Goal: Task Accomplishment & Management: Manage account settings

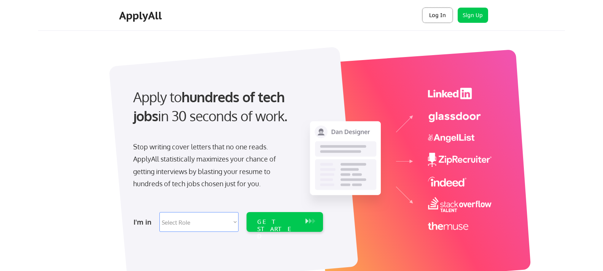
click at [431, 14] on button "Log In" at bounding box center [437, 15] width 30 height 15
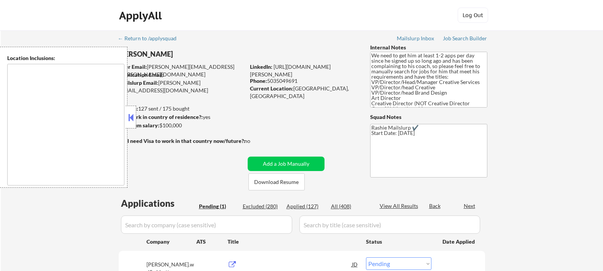
select select ""pending""
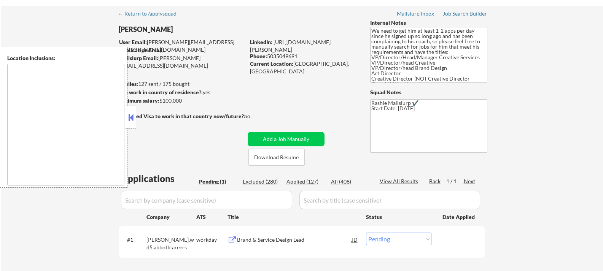
scroll to position [38, 0]
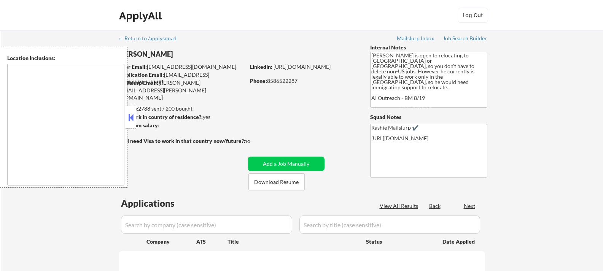
type textarea "[GEOGRAPHIC_DATA], [GEOGRAPHIC_DATA], [GEOGRAPHIC_DATA] [GEOGRAPHIC_DATA], [GEO…"
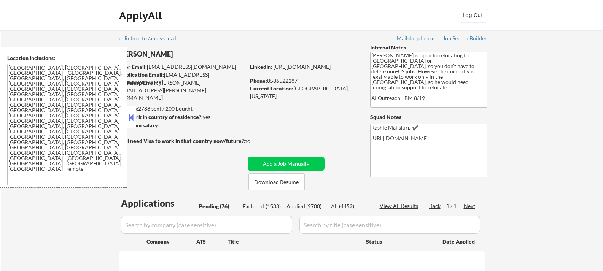
select select ""pending""
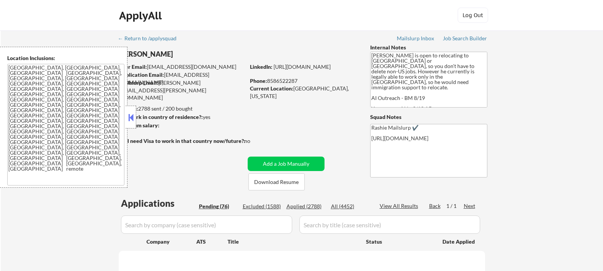
select select ""pending""
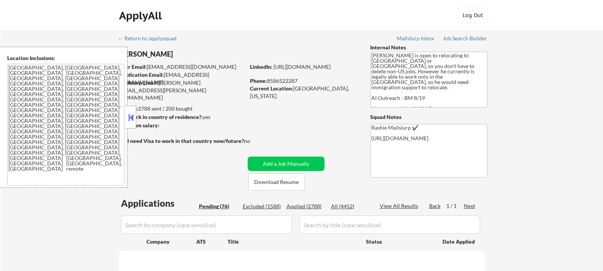
select select ""pending""
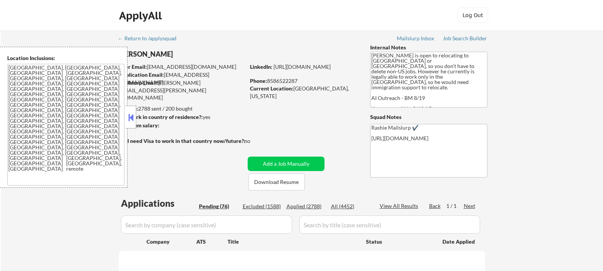
select select ""pending""
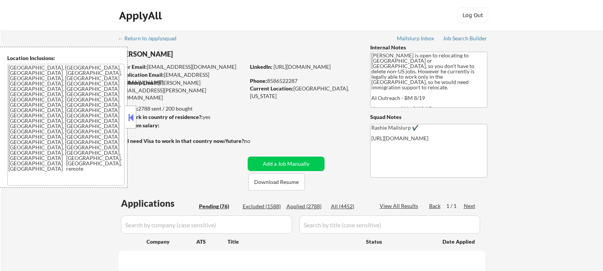
select select ""pending""
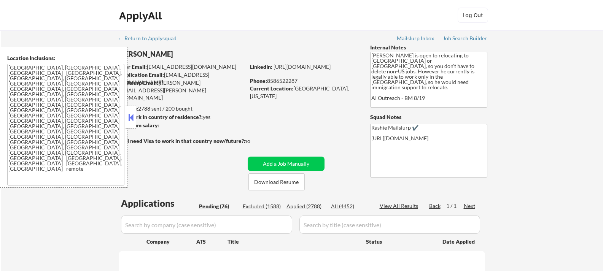
select select ""pending""
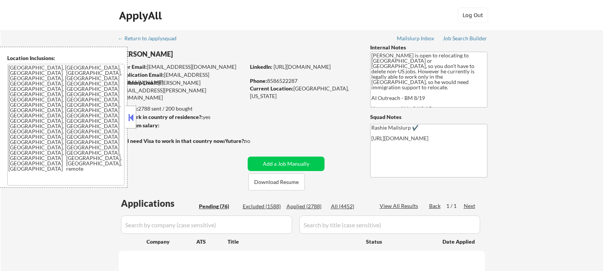
select select ""pending""
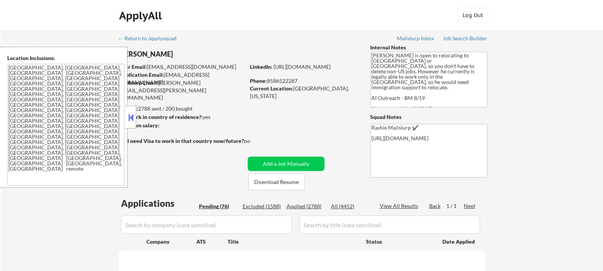
select select ""pending""
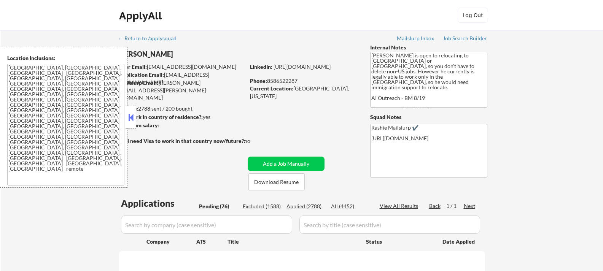
select select ""pending""
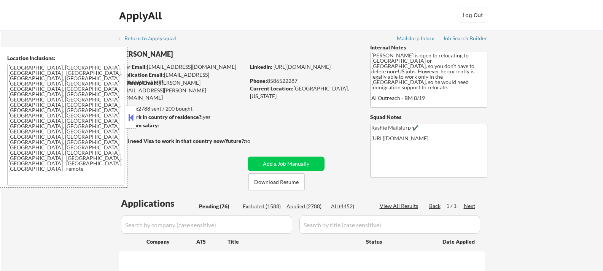
select select ""pending""
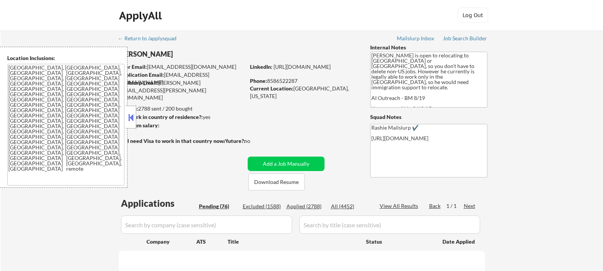
select select ""pending""
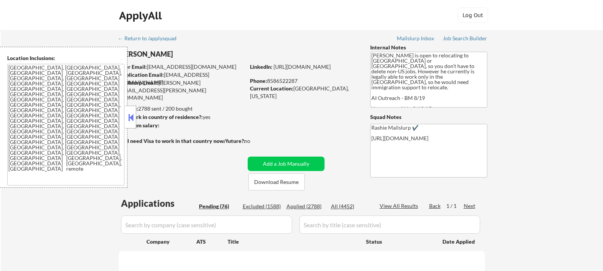
select select ""pending""
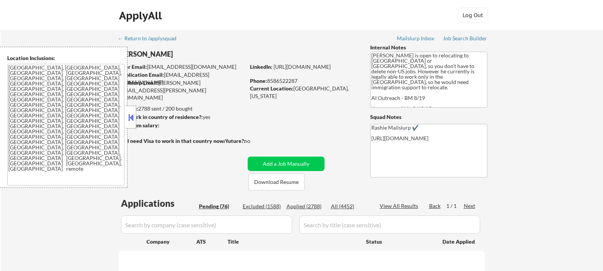
select select ""pending""
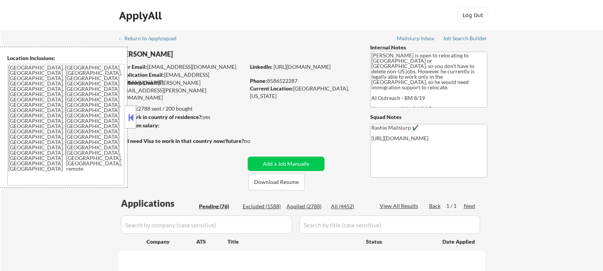
select select ""pending""
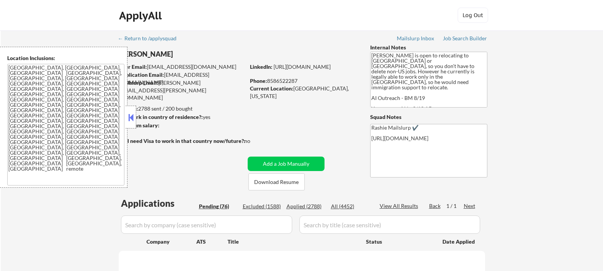
select select ""pending""
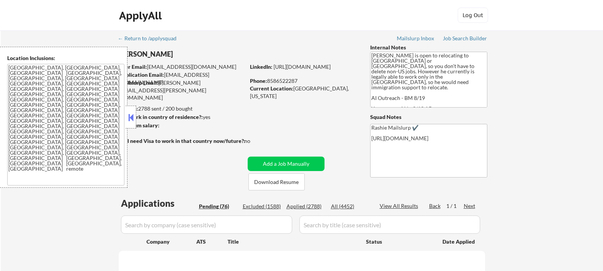
select select ""pending""
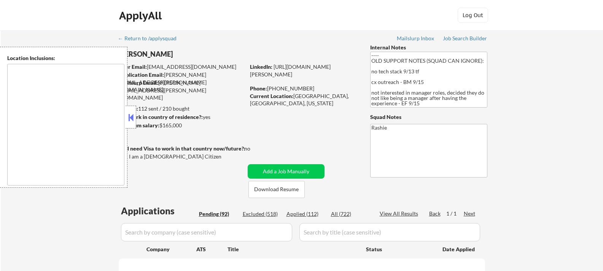
click at [133, 118] on button at bounding box center [131, 117] width 8 height 11
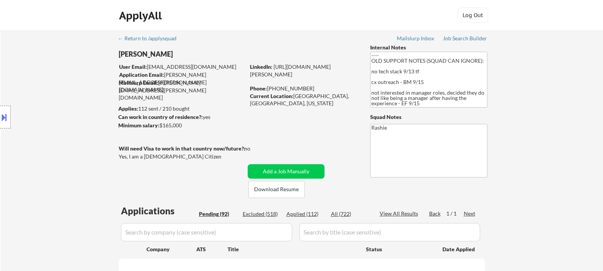
select select ""pending""
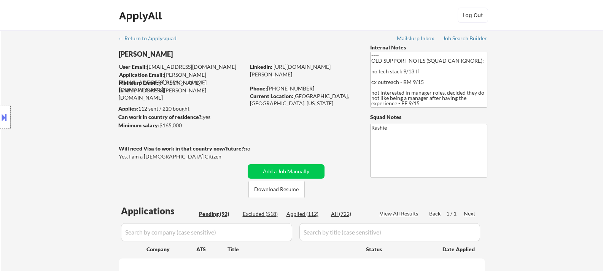
select select ""pending""
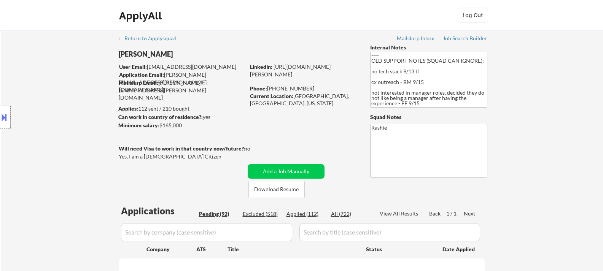
select select ""pending""
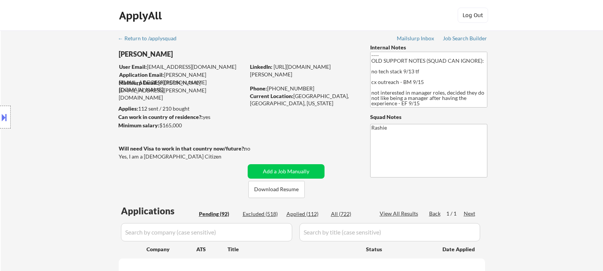
select select ""pending""
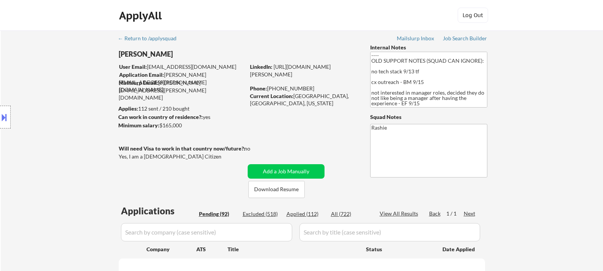
select select ""pending""
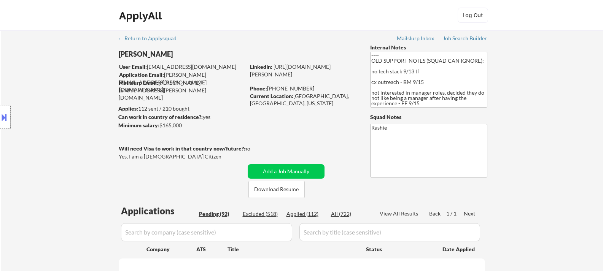
select select ""pending""
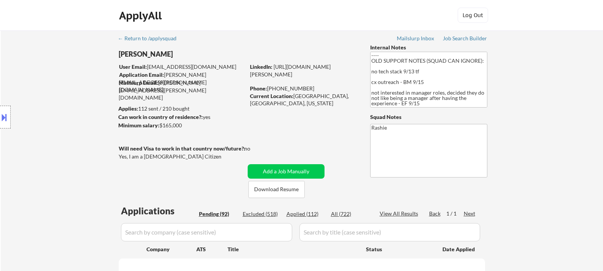
select select ""pending""
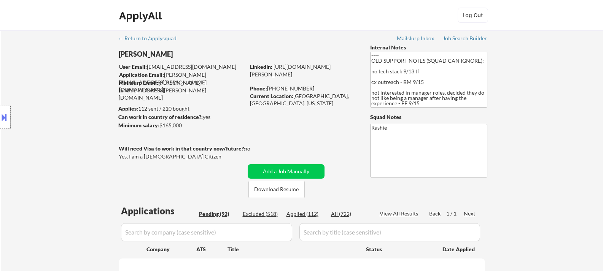
select select ""pending""
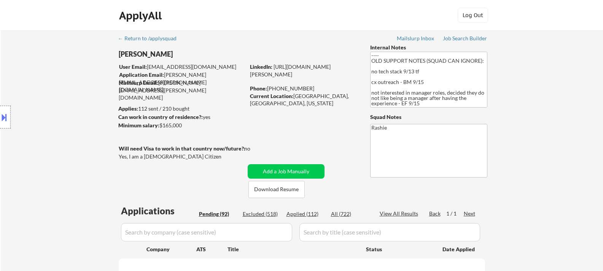
select select ""pending""
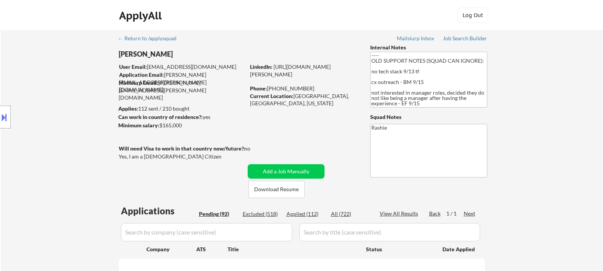
select select ""pending""
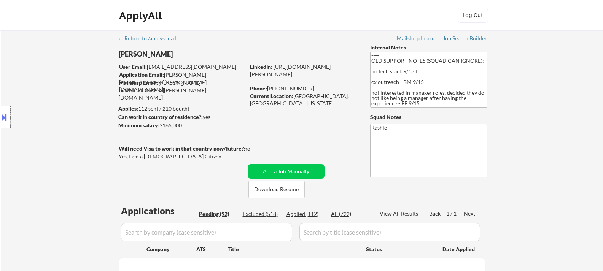
select select ""pending""
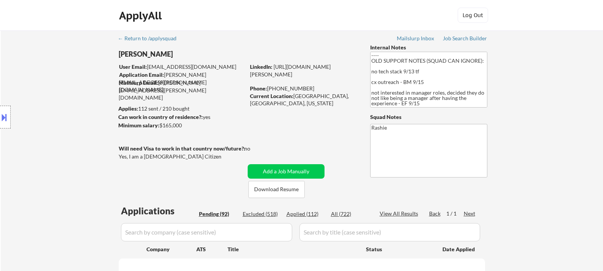
select select ""pending""
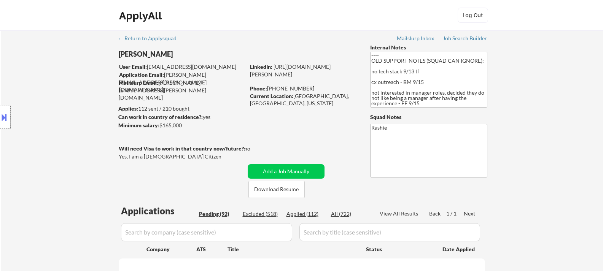
select select ""pending""
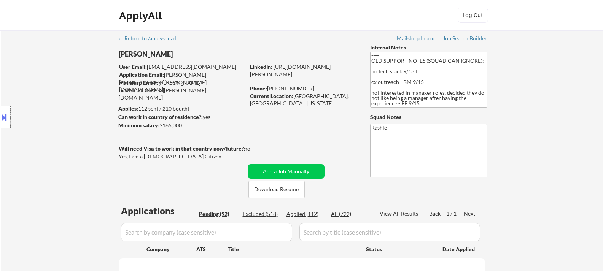
select select ""pending""
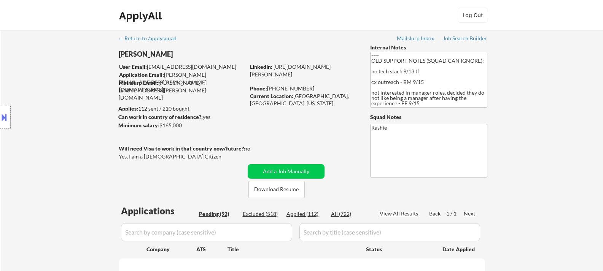
select select ""pending""
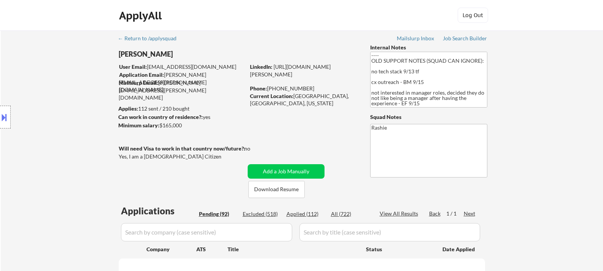
select select ""pending""
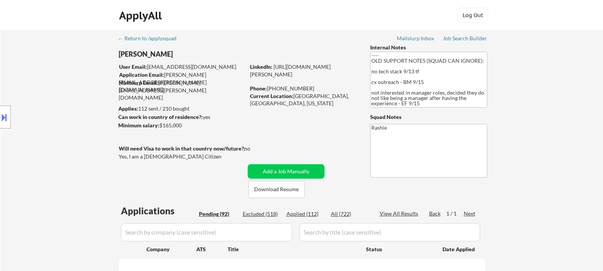
select select ""pending""
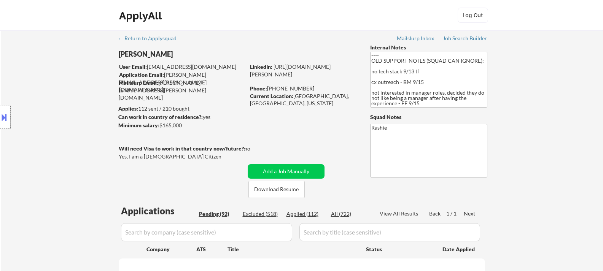
select select ""pending""
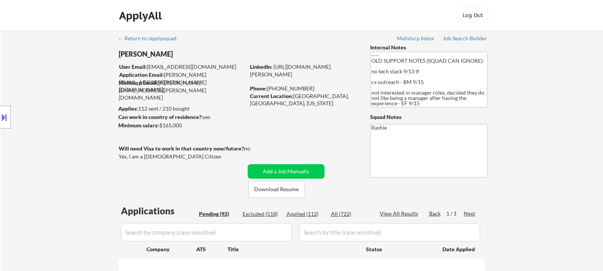
select select ""pending""
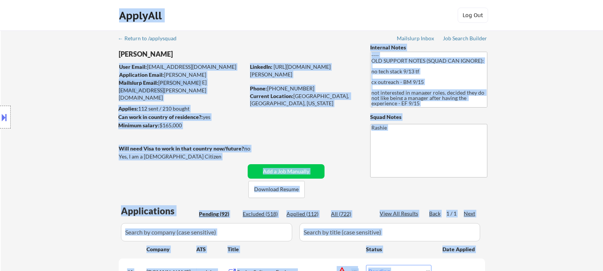
drag, startPoint x: 172, startPoint y: 56, endPoint x: 117, endPoint y: 50, distance: 55.5
click at [117, 50] on body "← Return to /applysquad Mailslurp Inbox Job Search Builder [PERSON_NAME] User E…" at bounding box center [301, 135] width 603 height 271
click at [122, 51] on div "Location Inclusions:" at bounding box center [68, 117] width 136 height 141
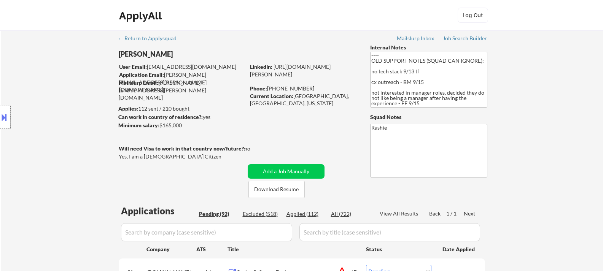
click at [124, 51] on div "Location Inclusions:" at bounding box center [68, 117] width 136 height 141
click at [141, 57] on div "[PERSON_NAME]" at bounding box center [197, 54] width 156 height 10
click at [144, 54] on div "[PERSON_NAME]" at bounding box center [197, 54] width 156 height 10
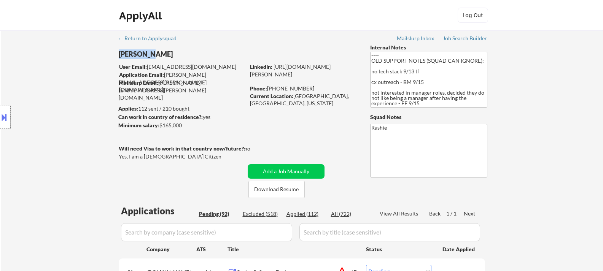
click at [144, 54] on div "[PERSON_NAME]" at bounding box center [197, 54] width 156 height 10
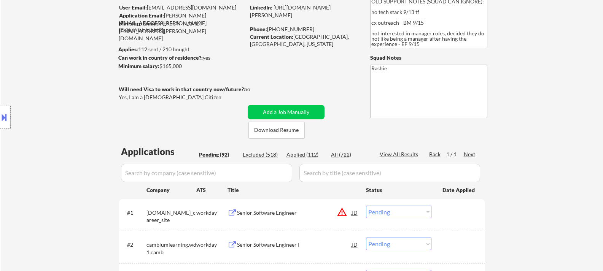
scroll to position [114, 0]
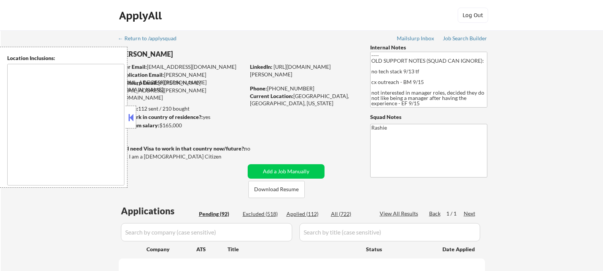
drag, startPoint x: 132, startPoint y: 115, endPoint x: 231, endPoint y: 102, distance: 100.1
click at [131, 115] on button at bounding box center [131, 117] width 8 height 11
select select ""pending""
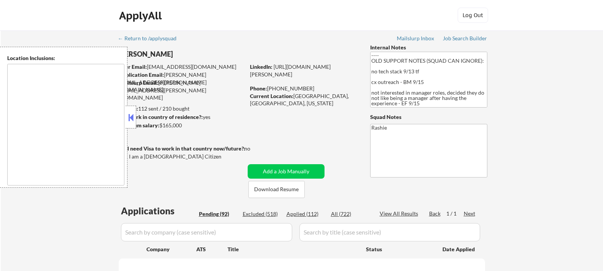
select select ""pending""
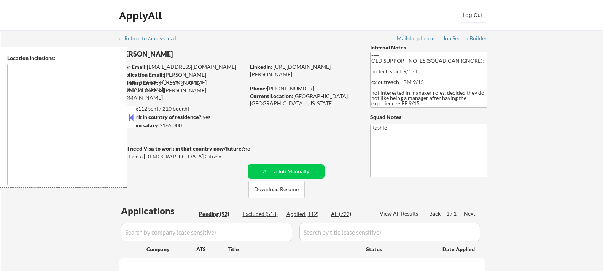
select select ""pending""
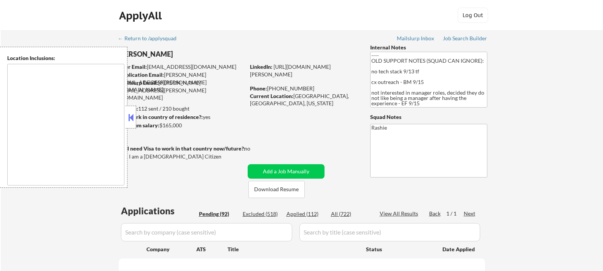
select select ""pending""
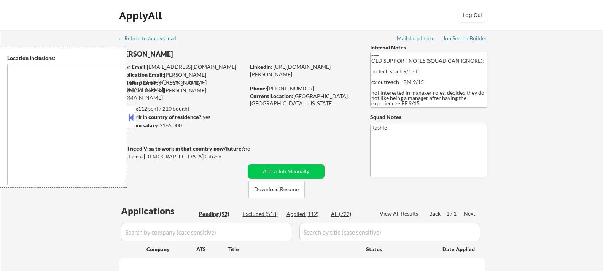
select select ""pending""
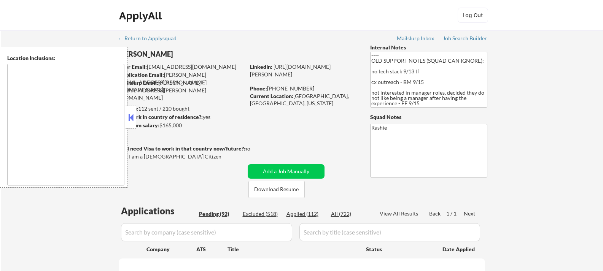
select select ""pending""
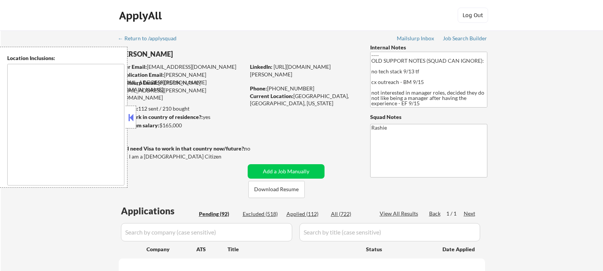
select select ""pending""
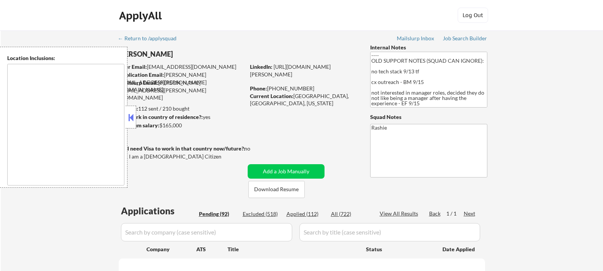
select select ""pending""
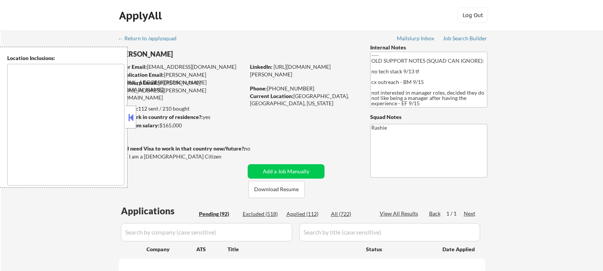
select select ""pending""
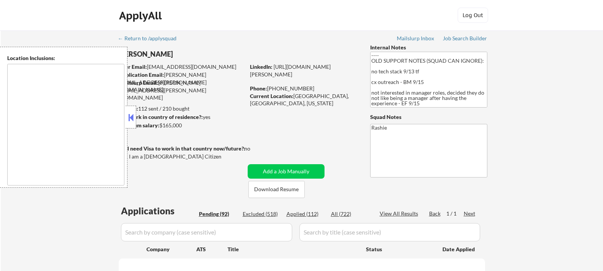
select select ""pending""
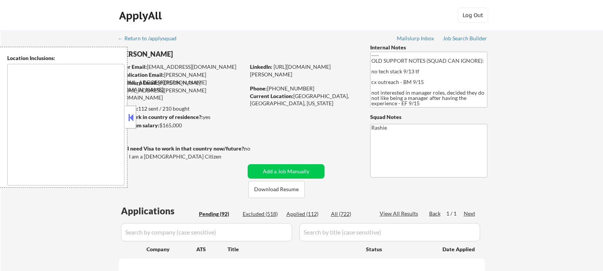
select select ""pending""
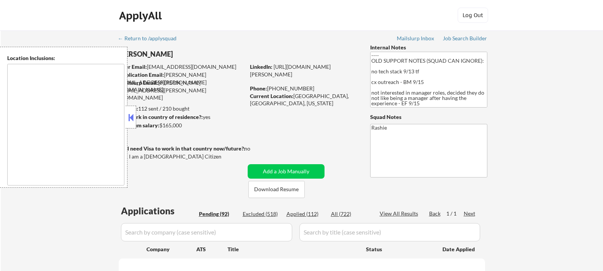
select select ""pending""
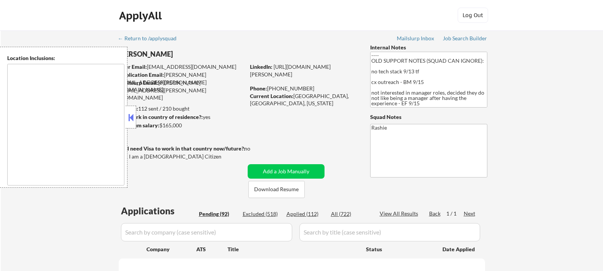
select select ""pending""
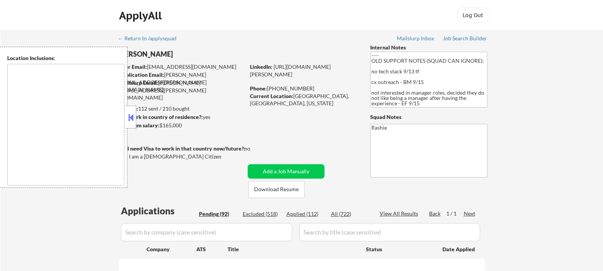
select select ""pending""
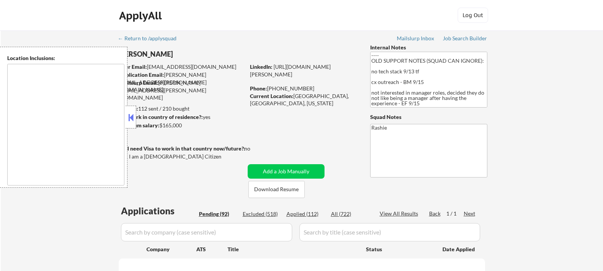
select select ""pending""
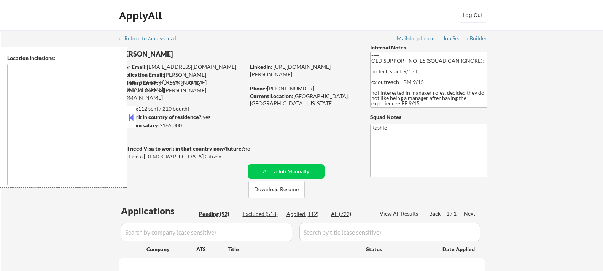
select select ""pending""
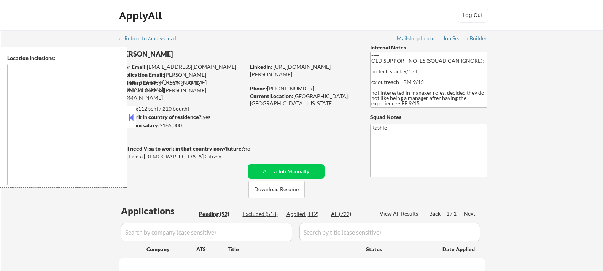
select select ""pending""
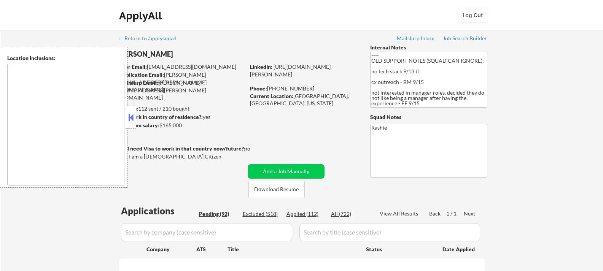
select select ""pending""
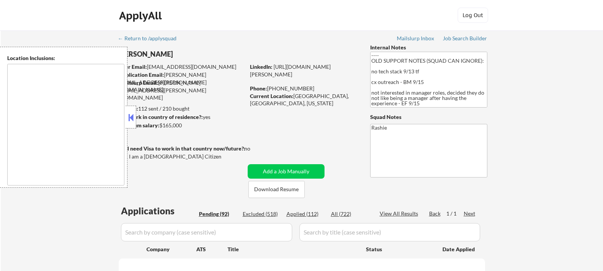
select select ""pending""
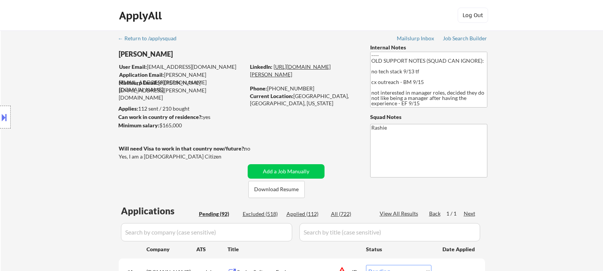
drag, startPoint x: 279, startPoint y: 83, endPoint x: 251, endPoint y: 76, distance: 29.5
click at [251, 76] on div "LinkedIn: https://www.linkedin.com/in/chandler-chao-6097a695/" at bounding box center [304, 70] width 109 height 15
click at [309, 88] on div "Phone: 702-508-8545" at bounding box center [304, 89] width 108 height 8
drag, startPoint x: 305, startPoint y: 89, endPoint x: 269, endPoint y: 88, distance: 36.1
click at [269, 88] on div "Phone: 702-508-8545" at bounding box center [304, 89] width 108 height 8
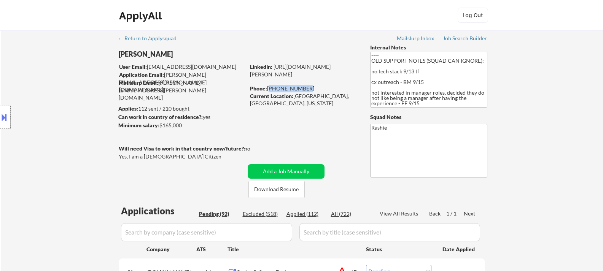
click at [323, 86] on div "Phone: 702-508-8545" at bounding box center [304, 89] width 108 height 8
drag, startPoint x: 342, startPoint y: 95, endPoint x: 294, endPoint y: 97, distance: 47.2
click at [294, 97] on div "Current Location: Las Vegas, NV, Nevada" at bounding box center [304, 99] width 108 height 15
drag, startPoint x: 143, startPoint y: 108, endPoint x: 202, endPoint y: 110, distance: 59.0
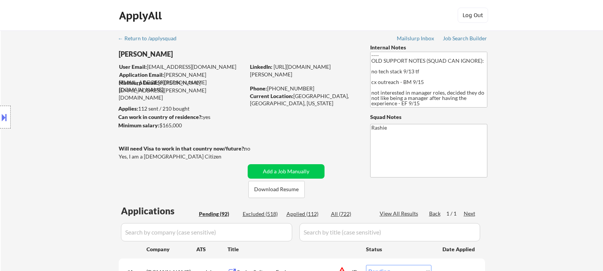
click at [199, 110] on div "Applies: 112 sent / 210 bought" at bounding box center [181, 109] width 127 height 8
click at [224, 118] on div "Can work in country of residence?: yes" at bounding box center [180, 117] width 124 height 8
drag, startPoint x: 216, startPoint y: 119, endPoint x: 204, endPoint y: 118, distance: 11.5
click at [204, 118] on div "Can work in country of residence?: yes" at bounding box center [180, 117] width 124 height 8
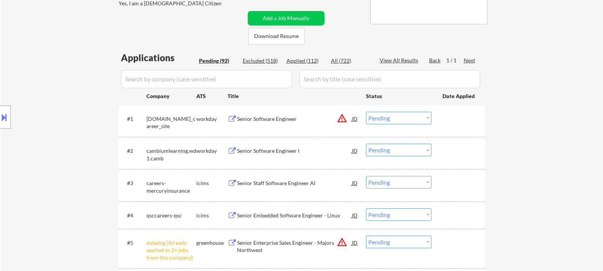
scroll to position [190, 0]
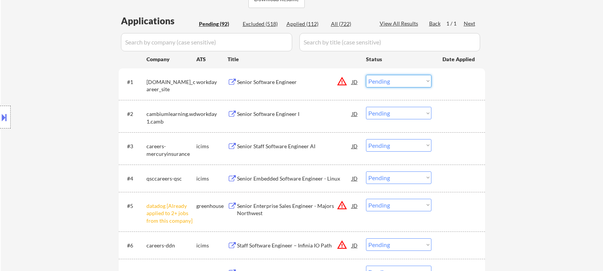
click at [424, 86] on select "Choose an option... Pending Applied Excluded (Questions) Excluded (Expired) Exc…" at bounding box center [398, 81] width 65 height 13
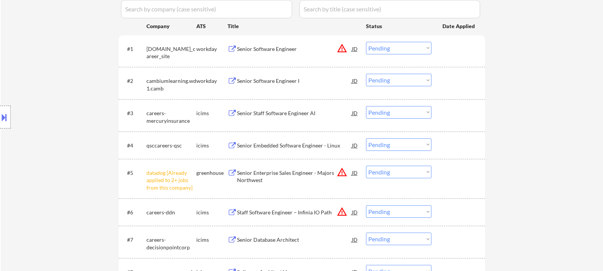
scroll to position [266, 0]
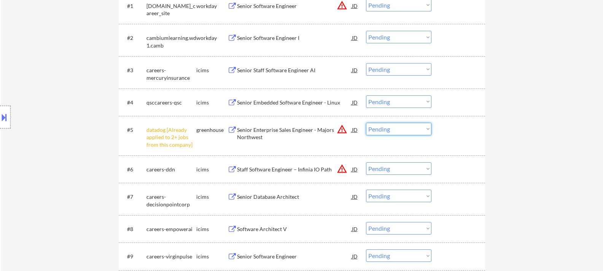
click at [423, 134] on select "Choose an option... Pending Applied Excluded (Questions) Excluded (Expired) Exc…" at bounding box center [398, 129] width 65 height 13
click at [366, 123] on select "Choose an option... Pending Applied Excluded (Questions) Excluded (Expired) Exc…" at bounding box center [398, 129] width 65 height 13
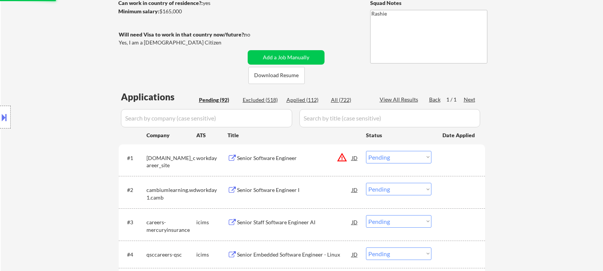
select select ""pending""
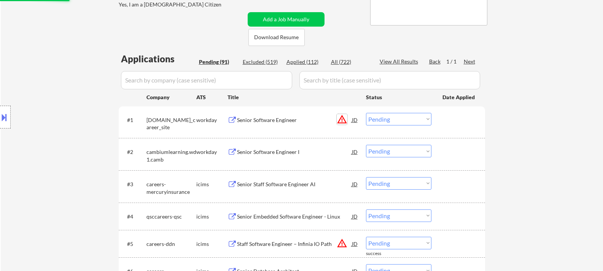
click at [343, 121] on button "warning_amber" at bounding box center [342, 119] width 11 height 11
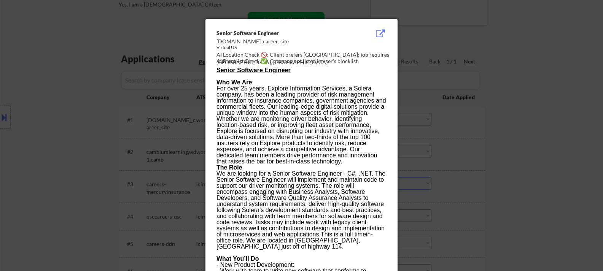
click at [486, 131] on div at bounding box center [301, 135] width 603 height 271
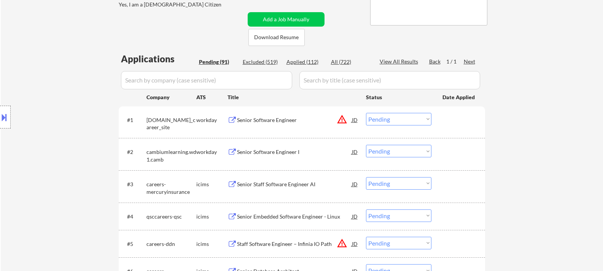
click at [343, 122] on button "warning_amber" at bounding box center [342, 119] width 11 height 11
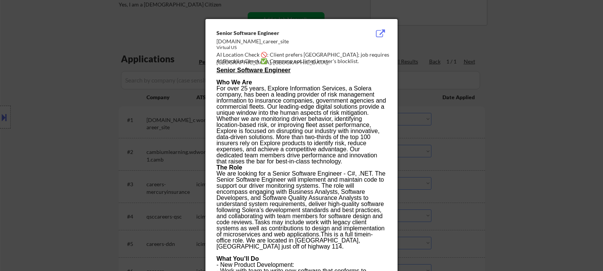
click at [518, 128] on div at bounding box center [301, 135] width 603 height 271
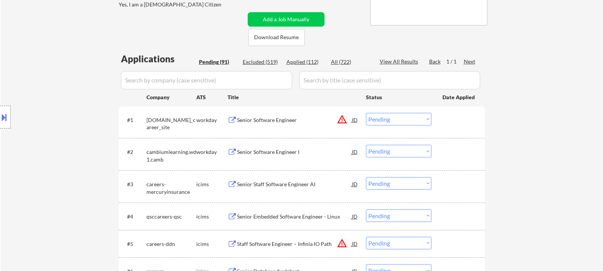
click at [3, 121] on button at bounding box center [4, 117] width 8 height 13
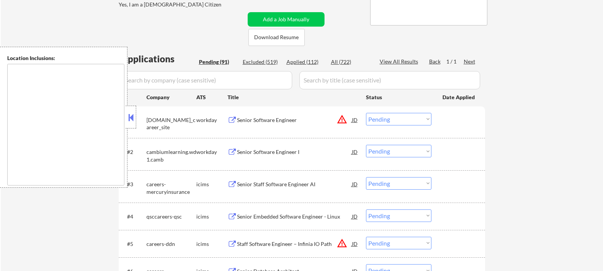
click at [62, 95] on textarea at bounding box center [65, 125] width 117 height 122
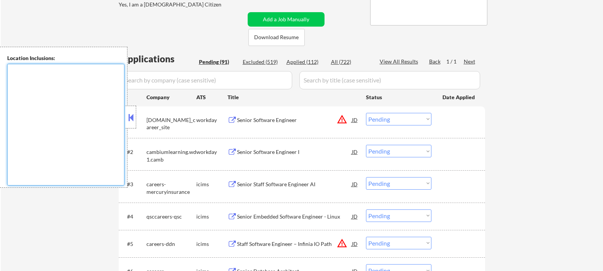
click at [128, 115] on button at bounding box center [131, 117] width 8 height 11
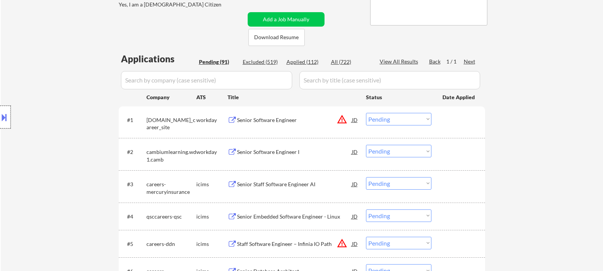
drag, startPoint x: 5, startPoint y: 110, endPoint x: 18, endPoint y: 92, distance: 22.5
click at [5, 110] on div at bounding box center [5, 117] width 11 height 23
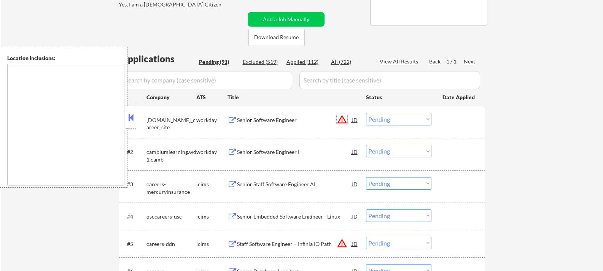
click at [339, 120] on button "warning_amber" at bounding box center [342, 119] width 11 height 11
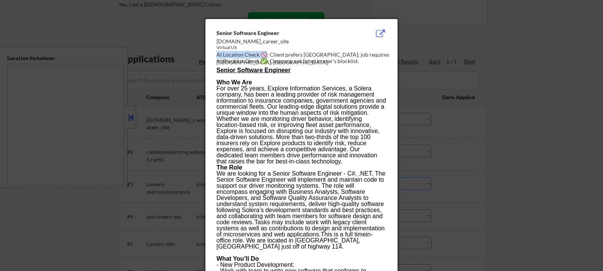
drag, startPoint x: 218, startPoint y: 55, endPoint x: 264, endPoint y: 56, distance: 46.0
click at [264, 56] on div "AI Location Check 🚫: Client prefers Las Vegas; job requires Westlake, TX." at bounding box center [302, 58] width 173 height 15
click at [275, 55] on div "AI Location Check 🚫: Client prefers Las Vegas; job requires Westlake, TX." at bounding box center [302, 58] width 173 height 15
drag, startPoint x: 273, startPoint y: 55, endPoint x: 386, endPoint y: 54, distance: 113.7
click at [386, 54] on div "AI Location Check 🚫: Client prefers Las Vegas; job requires Westlake, TX." at bounding box center [302, 58] width 173 height 15
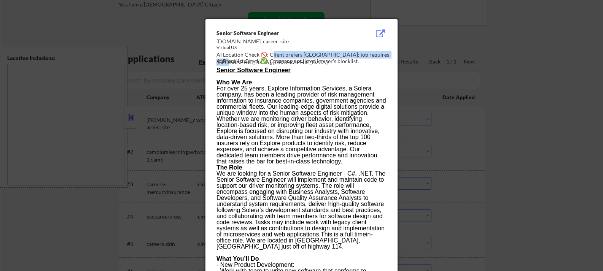
click at [375, 55] on div "AI Location Check 🚫: Client prefers Las Vegas; job requires Westlake, TX." at bounding box center [302, 58] width 173 height 15
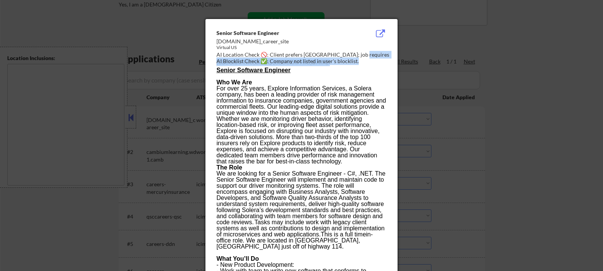
drag, startPoint x: 354, startPoint y: 54, endPoint x: 388, endPoint y: 57, distance: 34.4
click at [388, 57] on div "Senior Software Engineer solera.wd5.global_career_site Virtual US AI Location C…" at bounding box center [302, 47] width 173 height 37
click at [383, 56] on div "AI Location Check 🚫: Client prefers Las Vegas; job requires Westlake, TX." at bounding box center [302, 58] width 173 height 15
drag, startPoint x: 359, startPoint y: 53, endPoint x: 386, endPoint y: 56, distance: 26.3
click at [386, 56] on div "AI Location Check 🚫: Client prefers Las Vegas; job requires Westlake, TX." at bounding box center [302, 58] width 173 height 15
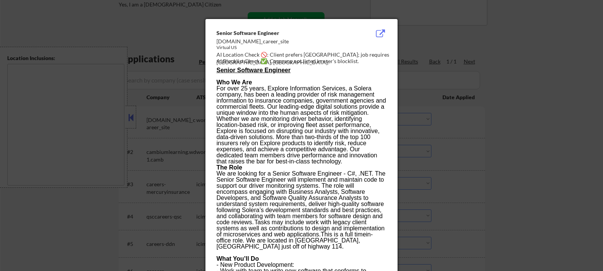
drag, startPoint x: 483, startPoint y: 166, endPoint x: 396, endPoint y: 126, distance: 96.5
click at [483, 165] on div at bounding box center [301, 135] width 603 height 271
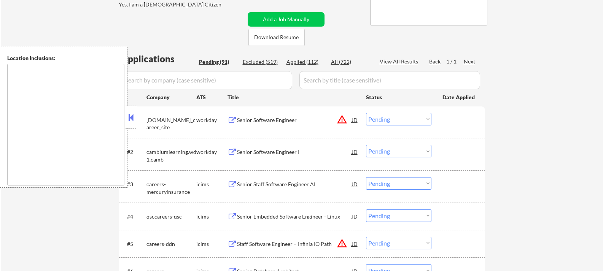
click at [260, 121] on div "Senior Software Engineer" at bounding box center [294, 120] width 115 height 8
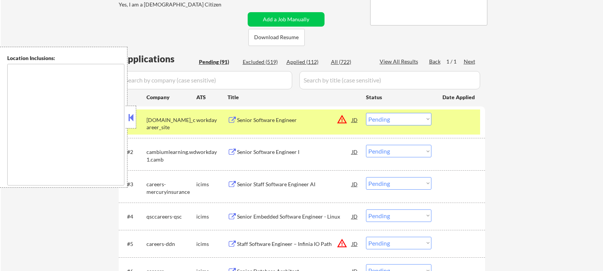
click at [133, 118] on button at bounding box center [131, 117] width 8 height 11
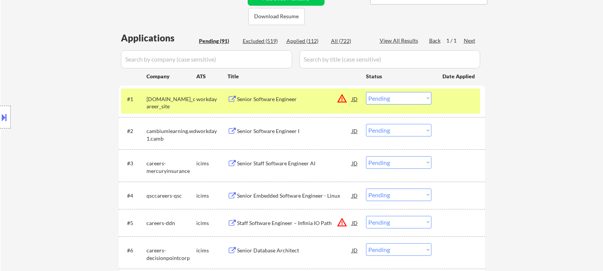
scroll to position [190, 0]
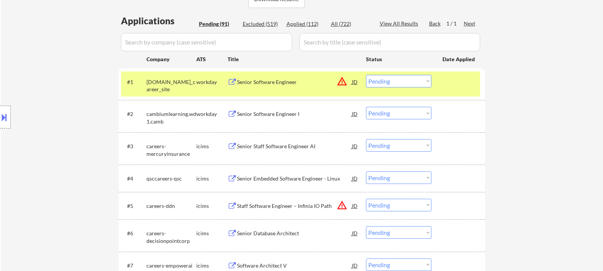
click at [460, 86] on div at bounding box center [458, 82] width 33 height 14
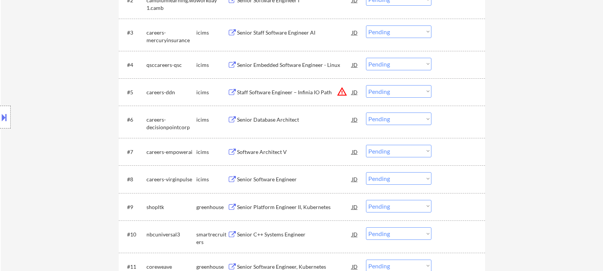
scroll to position [304, 0]
click at [342, 93] on button "warning_amber" at bounding box center [342, 91] width 11 height 11
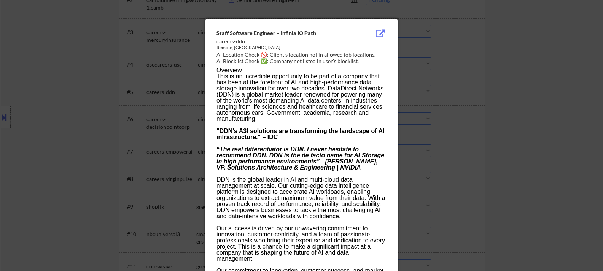
drag, startPoint x: 509, startPoint y: 86, endPoint x: 439, endPoint y: 79, distance: 70.4
click at [509, 86] on div at bounding box center [301, 135] width 603 height 271
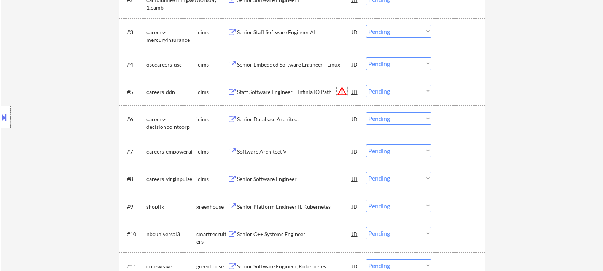
click at [345, 92] on button "warning_amber" at bounding box center [342, 91] width 11 height 11
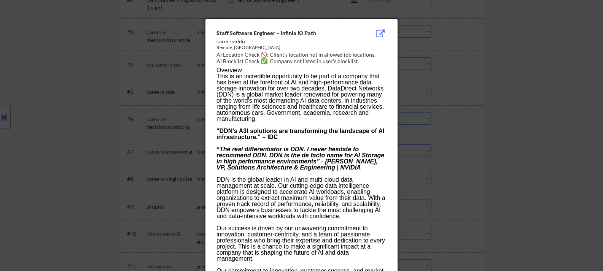
click at [520, 98] on div at bounding box center [301, 135] width 603 height 271
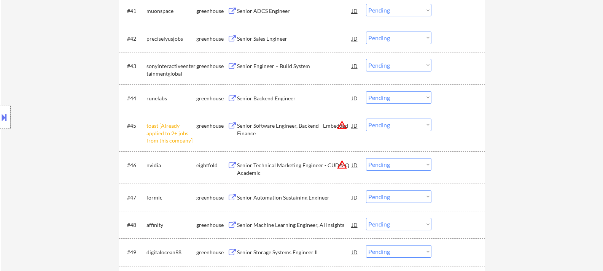
scroll to position [1445, 0]
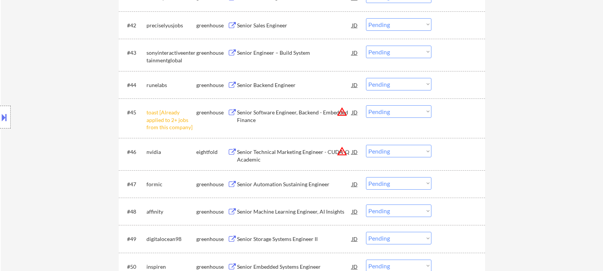
click at [417, 118] on select "Choose an option... Pending Applied Excluded (Questions) Excluded (Expired) Exc…" at bounding box center [398, 111] width 65 height 13
click at [366, 105] on select "Choose an option... Pending Applied Excluded (Questions) Excluded (Expired) Exc…" at bounding box center [398, 111] width 65 height 13
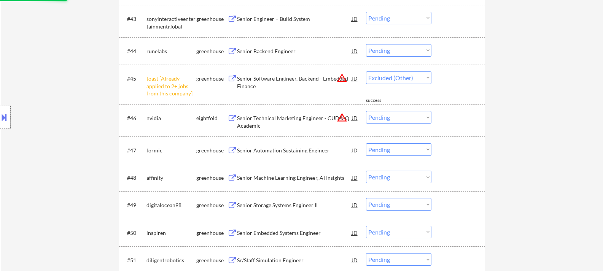
select select ""pending""
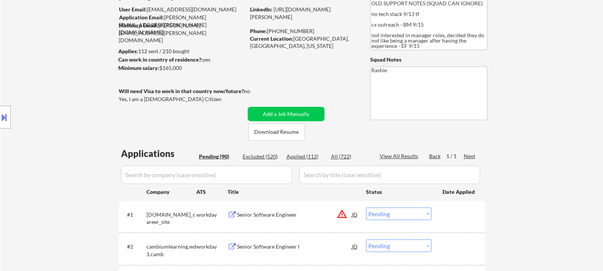
scroll to position [0, 0]
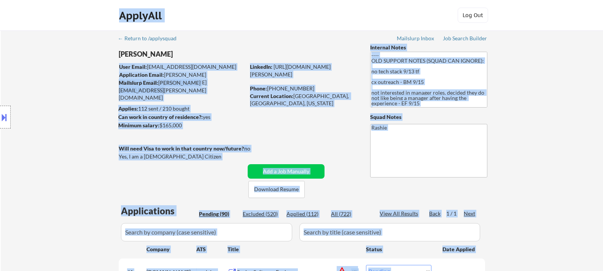
drag, startPoint x: 167, startPoint y: 56, endPoint x: 121, endPoint y: 52, distance: 46.2
click at [121, 52] on body "← Return to /applysquad Mailslurp Inbox Job Search Builder Chandler Chao User E…" at bounding box center [301, 135] width 603 height 271
click at [121, 52] on div "Location Inclusions:" at bounding box center [68, 117] width 136 height 141
drag, startPoint x: 119, startPoint y: 54, endPoint x: 162, endPoint y: 56, distance: 43.1
click at [162, 56] on body "← Return to /applysquad Mailslurp Inbox Job Search Builder Chandler Chao User E…" at bounding box center [301, 135] width 603 height 271
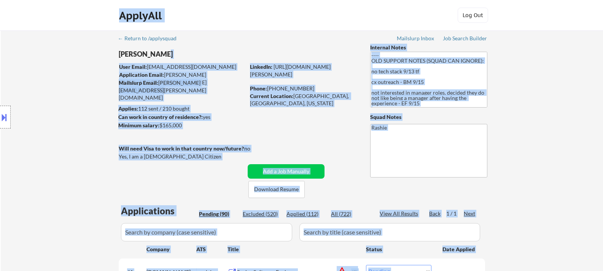
click at [166, 56] on div "[PERSON_NAME]" at bounding box center [197, 54] width 156 height 10
drag, startPoint x: 164, startPoint y: 55, endPoint x: 123, endPoint y: 51, distance: 40.5
click at [123, 51] on body "← Return to /applysquad Mailslurp Inbox Job Search Builder Chandler Chao User E…" at bounding box center [301, 135] width 603 height 271
click at [124, 51] on div "Location Inclusions:" at bounding box center [68, 117] width 136 height 141
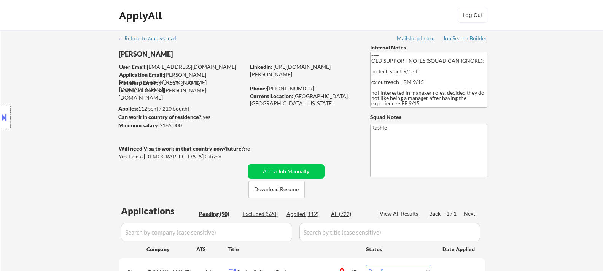
click at [138, 53] on div "[PERSON_NAME]" at bounding box center [197, 54] width 156 height 10
copy div "[PERSON_NAME]"
drag, startPoint x: 138, startPoint y: 53, endPoint x: 150, endPoint y: 53, distance: 12.2
click at [150, 53] on div "[PERSON_NAME]" at bounding box center [197, 54] width 156 height 10
click at [298, 97] on div "Current Location: Las Vegas, NV, Nevada" at bounding box center [304, 99] width 108 height 15
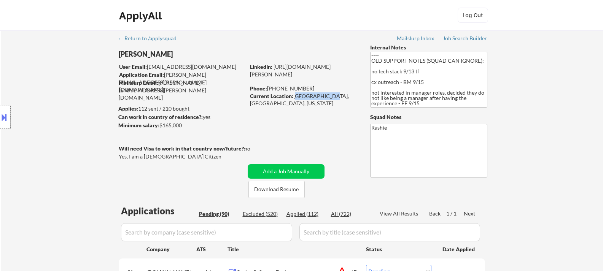
copy div "Las Vegas, NV"
drag, startPoint x: 298, startPoint y: 97, endPoint x: 326, endPoint y: 95, distance: 27.8
click at [322, 97] on div "Current Location: Las Vegas, NV, Nevada" at bounding box center [304, 99] width 108 height 15
click at [0, 117] on button at bounding box center [4, 117] width 8 height 13
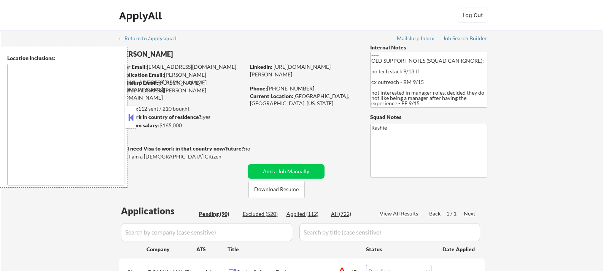
click at [135, 119] on div at bounding box center [131, 117] width 11 height 23
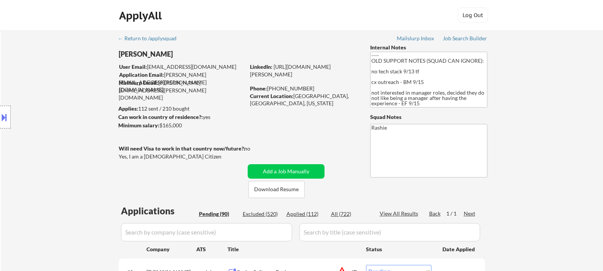
click at [161, 126] on div "Minimum salary: $165,000" at bounding box center [181, 126] width 127 height 8
copy div "$165,000"
drag, startPoint x: 161, startPoint y: 126, endPoint x: 177, endPoint y: 126, distance: 16.7
click at [177, 126] on div "Minimum salary: $165,000" at bounding box center [181, 126] width 127 height 8
click at [136, 53] on div "Location Inclusions:" at bounding box center [68, 117] width 136 height 141
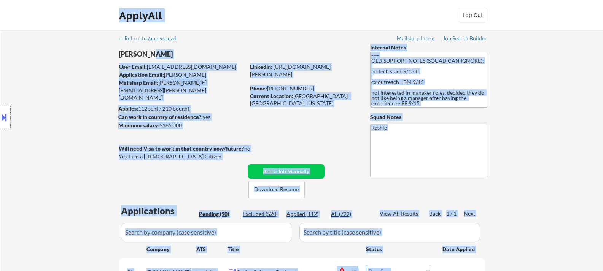
drag, startPoint x: 136, startPoint y: 53, endPoint x: 153, endPoint y: 51, distance: 17.2
click at [153, 51] on body "← Return to /applysquad Mailslurp Inbox Job Search Builder Chandler Chao User E…" at bounding box center [301, 135] width 603 height 271
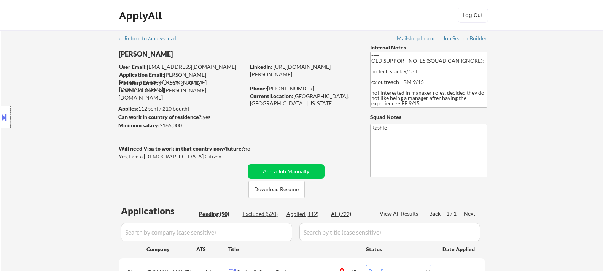
click at [142, 53] on div "[PERSON_NAME]" at bounding box center [197, 54] width 156 height 10
click at [141, 54] on div "[PERSON_NAME]" at bounding box center [197, 54] width 156 height 10
copy div "[PERSON_NAME]"
drag, startPoint x: 141, startPoint y: 54, endPoint x: 159, endPoint y: 53, distance: 17.6
click at [153, 52] on div "[PERSON_NAME]" at bounding box center [197, 54] width 156 height 10
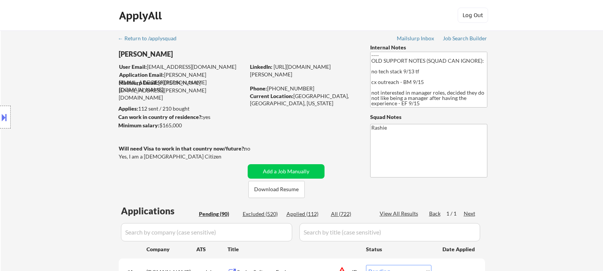
click at [297, 97] on div "Current Location: Las Vegas, NV, Nevada" at bounding box center [304, 99] width 108 height 15
copy div "Las Vegas, NV"
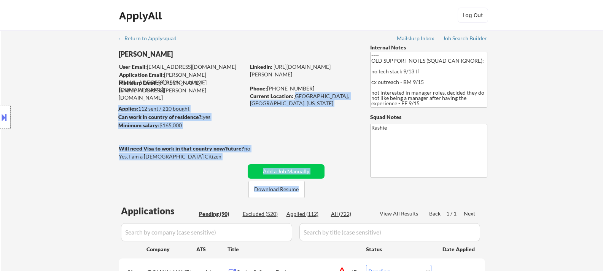
drag, startPoint x: 297, startPoint y: 97, endPoint x: 497, endPoint y: 16, distance: 215.2
click at [437, 54] on div "Chandler Chao User Email: tminus000@gmail.com Application Email: chandler.chao@…" at bounding box center [302, 121] width 380 height 154
click at [300, 94] on div "Current Location: Las Vegas, NV, Nevada" at bounding box center [304, 99] width 108 height 15
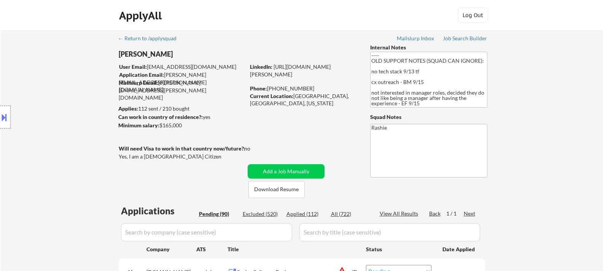
click at [298, 97] on div "Current Location: Las Vegas, NV, Nevada" at bounding box center [304, 99] width 108 height 15
copy div "Las Vegas, NV"
drag, startPoint x: 298, startPoint y: 97, endPoint x: 334, endPoint y: 91, distance: 37.0
click at [321, 96] on div "Current Location: Las Vegas, NV, Nevada" at bounding box center [304, 99] width 108 height 15
click at [140, 54] on div "[PERSON_NAME]" at bounding box center [197, 54] width 156 height 10
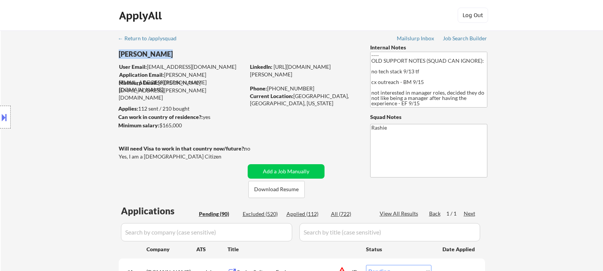
drag, startPoint x: 140, startPoint y: 54, endPoint x: 155, endPoint y: 54, distance: 14.9
click at [155, 54] on div "[PERSON_NAME]" at bounding box center [197, 54] width 156 height 10
copy div "[PERSON_NAME]"
click at [297, 95] on div "Current Location: Las Vegas, NV, Nevada" at bounding box center [304, 99] width 108 height 15
copy div "Las Vegas"
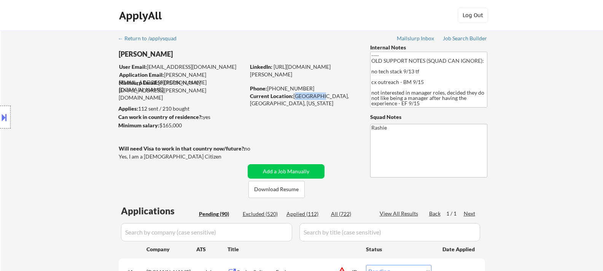
drag, startPoint x: 297, startPoint y: 95, endPoint x: 306, endPoint y: 96, distance: 9.2
click at [306, 96] on div "Current Location: Las Vegas, NV, Nevada" at bounding box center [304, 99] width 108 height 15
click at [335, 97] on div "Current Location: Las Vegas, NV, Nevada" at bounding box center [304, 99] width 108 height 15
copy div "Nevada"
click at [335, 97] on div "Current Location: Las Vegas, NV, Nevada" at bounding box center [304, 99] width 108 height 15
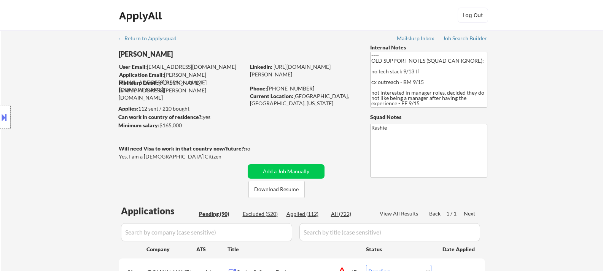
click at [322, 97] on div "Current Location: Las Vegas, NV, Nevada" at bounding box center [304, 99] width 108 height 15
click at [412, 137] on textarea "Rashie" at bounding box center [428, 151] width 117 height 54
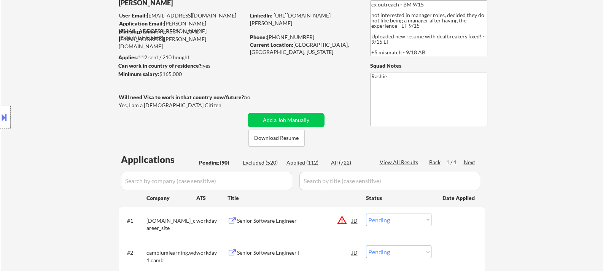
scroll to position [38, 0]
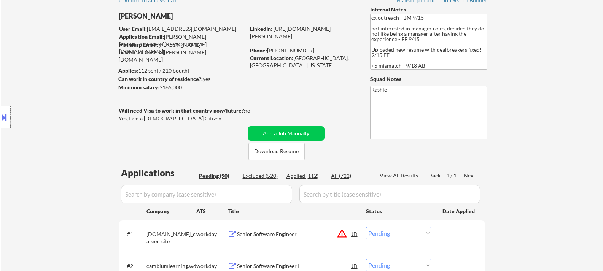
click at [297, 60] on div "Current Location: Las Vegas, NV, Nevada" at bounding box center [304, 61] width 108 height 15
drag, startPoint x: 297, startPoint y: 60, endPoint x: 320, endPoint y: 57, distance: 23.3
click at [320, 57] on div "Current Location: Las Vegas, NV, Nevada" at bounding box center [304, 61] width 108 height 15
copy div "Las Vegas, NV"
click at [297, 48] on div "Phone: 702-508-8545" at bounding box center [304, 51] width 108 height 8
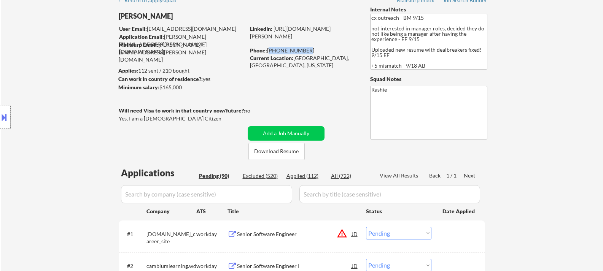
drag, startPoint x: 268, startPoint y: 50, endPoint x: 427, endPoint y: 0, distance: 167.0
click at [302, 50] on div "Phone: 702-508-8545" at bounding box center [304, 51] width 108 height 8
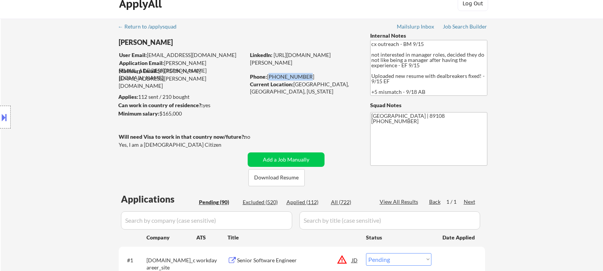
scroll to position [0, 0]
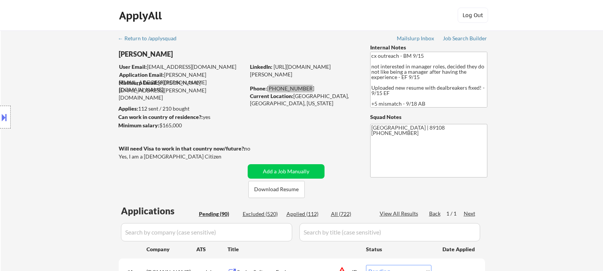
type textarea "Rashie Las Vegas, NV | 89108 702-508-8545 https://www.linkedin.com/in/chandler-…"
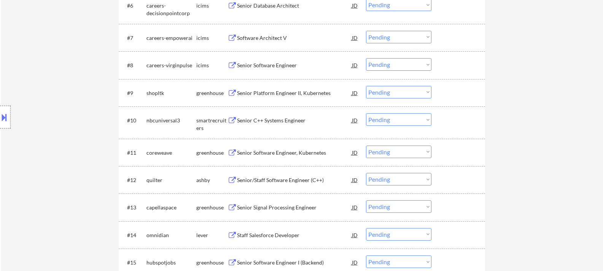
scroll to position [418, 0]
click at [284, 94] on div "Senior Platform Engineer II, Kubernetes" at bounding box center [294, 93] width 115 height 8
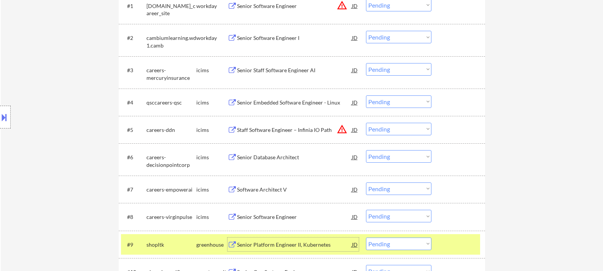
scroll to position [380, 0]
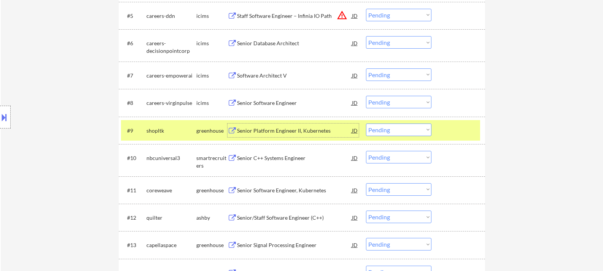
click at [426, 130] on select "Choose an option... Pending Applied Excluded (Questions) Excluded (Expired) Exc…" at bounding box center [398, 130] width 65 height 13
click at [366, 124] on select "Choose an option... Pending Applied Excluded (Questions) Excluded (Expired) Exc…" at bounding box center [398, 130] width 65 height 13
select select ""pending""
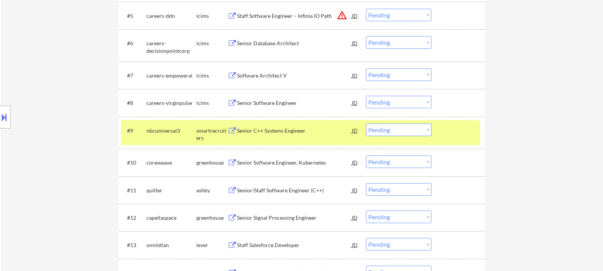
click at [440, 127] on div "#9 nbcuniversal3 smartrecruiters Senior C++ Systems Engineer JD Choose an optio…" at bounding box center [300, 132] width 359 height 25
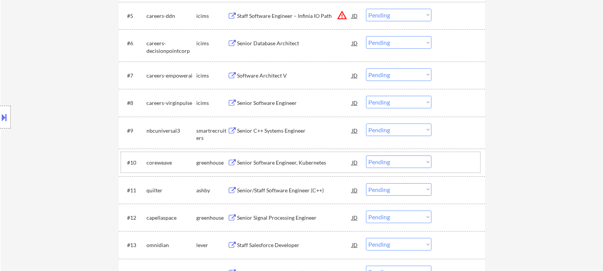
click at [181, 165] on div "coreweave" at bounding box center [171, 163] width 50 height 8
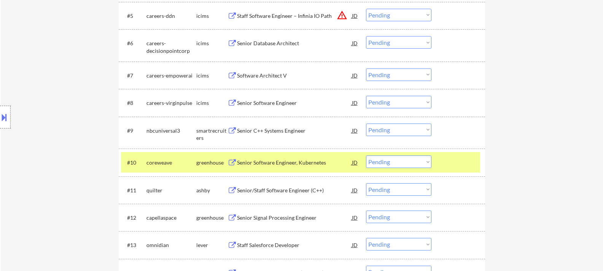
click at [232, 163] on button at bounding box center [232, 162] width 10 height 7
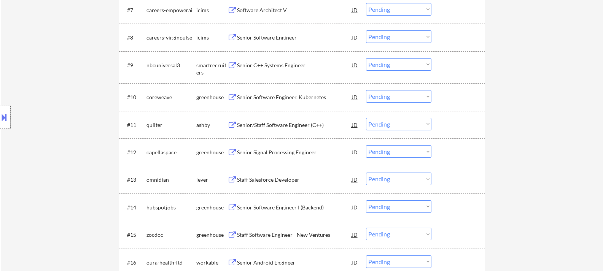
scroll to position [456, 0]
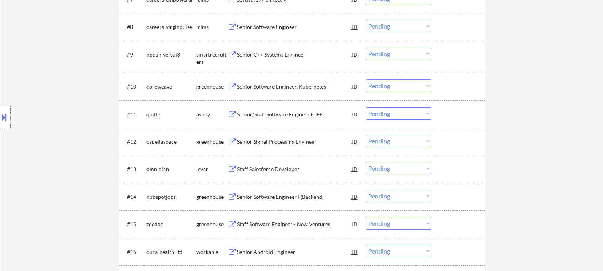
click at [410, 90] on select "Choose an option... Pending Applied Excluded (Questions) Excluded (Expired) Exc…" at bounding box center [398, 85] width 65 height 13
click at [366, 79] on select "Choose an option... Pending Applied Excluded (Questions) Excluded (Expired) Exc…" at bounding box center [398, 85] width 65 height 13
click at [275, 117] on div "Senior/Staff Software Engineer (C++)" at bounding box center [294, 115] width 115 height 8
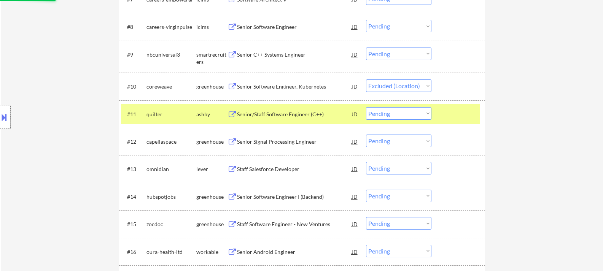
select select ""pending""
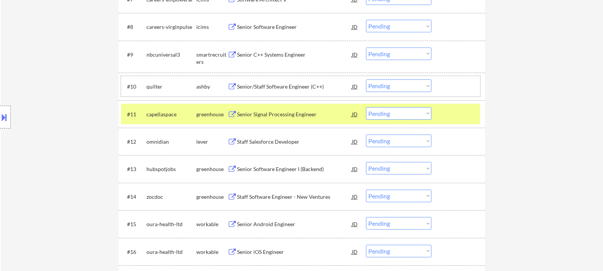
click at [176, 77] on div "#10 quilter ashby Senior/Staff Software Engineer (C++) JD Choose an option... P…" at bounding box center [300, 86] width 359 height 21
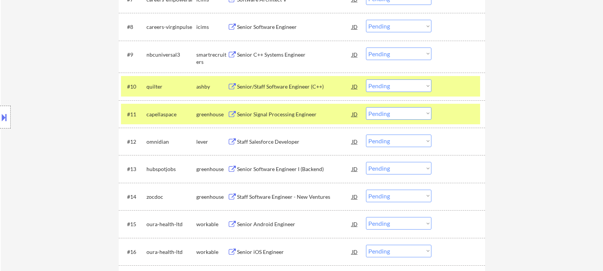
click at [51, 56] on div "Location Inclusions:" at bounding box center [68, 117] width 136 height 141
click at [64, 92] on div "Location Inclusions:" at bounding box center [68, 117] width 136 height 141
click at [456, 116] on div at bounding box center [458, 114] width 33 height 14
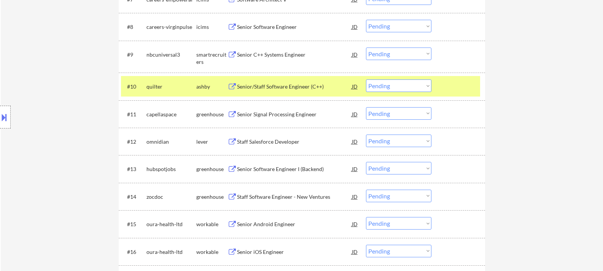
click at [455, 112] on div at bounding box center [458, 114] width 33 height 14
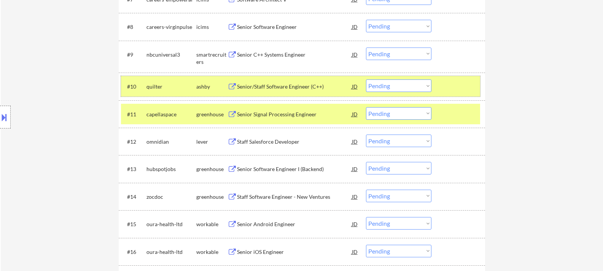
click at [450, 85] on div at bounding box center [458, 86] width 33 height 14
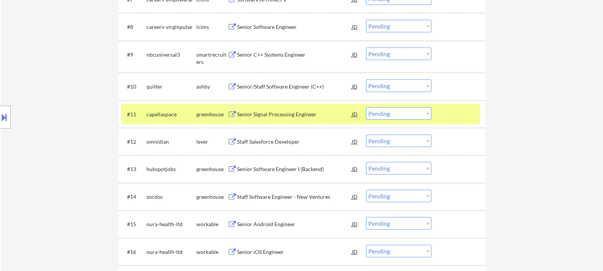
click at [228, 115] on button at bounding box center [232, 114] width 10 height 7
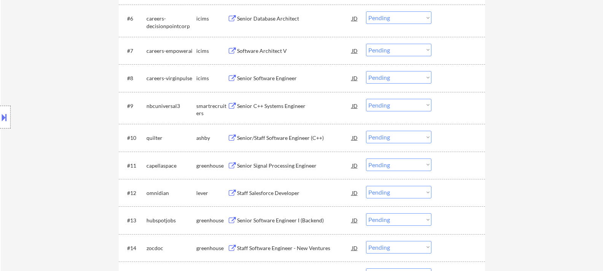
scroll to position [418, 0]
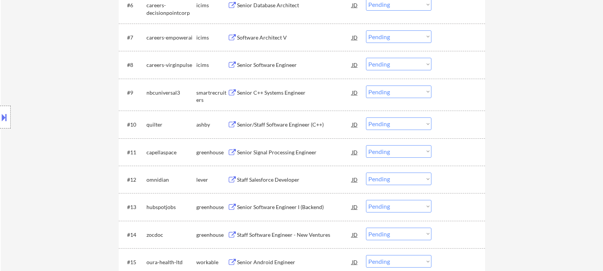
click at [233, 152] on button at bounding box center [232, 152] width 10 height 7
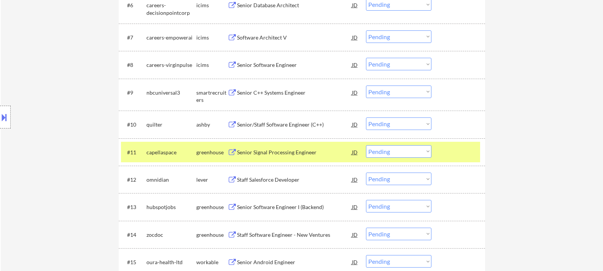
click at [425, 150] on select "Choose an option... Pending Applied Excluded (Questions) Excluded (Expired) Exc…" at bounding box center [398, 151] width 65 height 13
click at [366, 145] on select "Choose an option... Pending Applied Excluded (Questions) Excluded (Expired) Exc…" at bounding box center [398, 151] width 65 height 13
select select ""pending""
click at [229, 148] on div "Staff Salesforce Developer JD" at bounding box center [292, 152] width 131 height 14
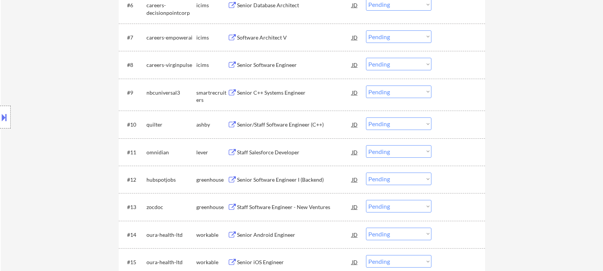
select select ""PLACEHOLDER_1427118222253""
select select ""pending""
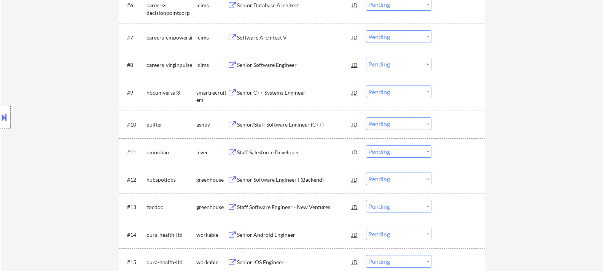
select select ""pending""
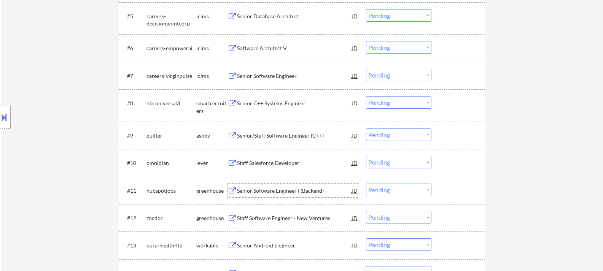
scroll to position [380, 0]
click at [427, 162] on select "Choose an option... Pending Applied Excluded (Questions) Excluded (Expired) Exc…" at bounding box center [398, 162] width 65 height 13
click at [366, 156] on select "Choose an option... Pending Applied Excluded (Questions) Excluded (Expired) Exc…" at bounding box center [398, 162] width 65 height 13
select select ""pending""
click at [234, 193] on button at bounding box center [232, 190] width 10 height 7
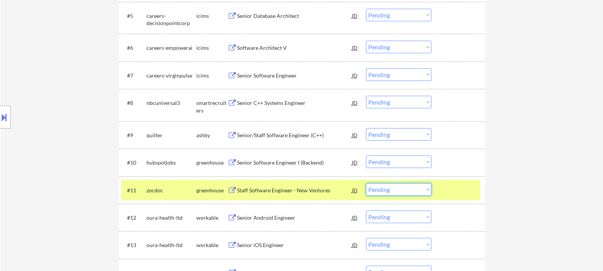
click at [428, 191] on select "Choose an option... Pending Applied Excluded (Questions) Excluded (Expired) Exc…" at bounding box center [398, 189] width 65 height 13
click at [366, 183] on select "Choose an option... Pending Applied Excluded (Questions) Excluded (Expired) Exc…" at bounding box center [398, 189] width 65 height 13
select select ""pending""
click at [236, 192] on button at bounding box center [232, 190] width 10 height 7
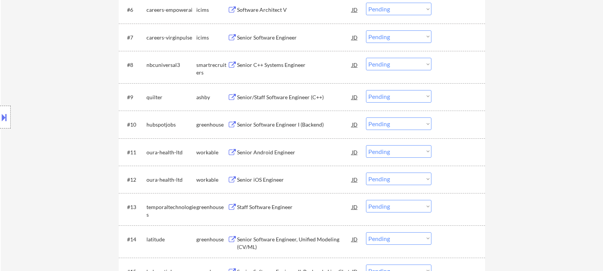
scroll to position [456, 0]
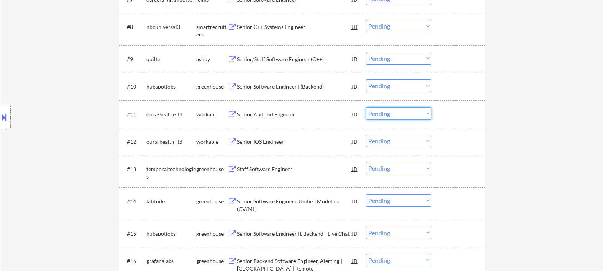
click at [393, 114] on select "Choose an option... Pending Applied Excluded (Questions) Excluded (Expired) Exc…" at bounding box center [398, 113] width 65 height 13
click at [366, 107] on select "Choose an option... Pending Applied Excluded (Questions) Excluded (Expired) Exc…" at bounding box center [398, 113] width 65 height 13
select select ""pending""
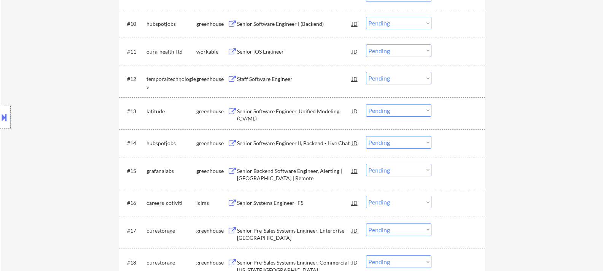
scroll to position [533, 0]
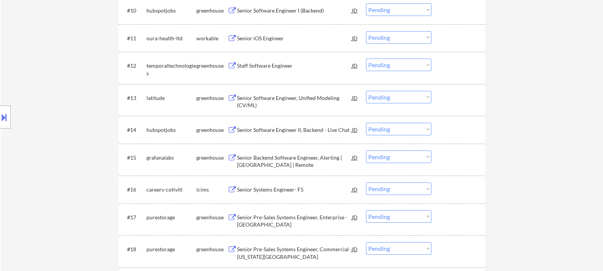
click at [467, 103] on div at bounding box center [458, 98] width 33 height 14
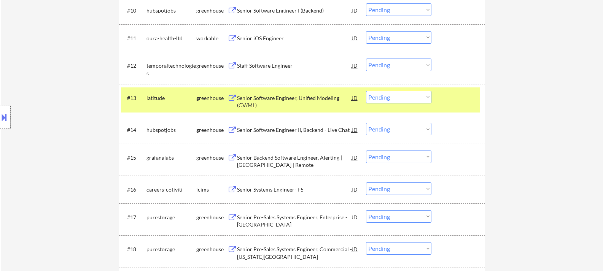
click at [233, 97] on button at bounding box center [232, 98] width 10 height 7
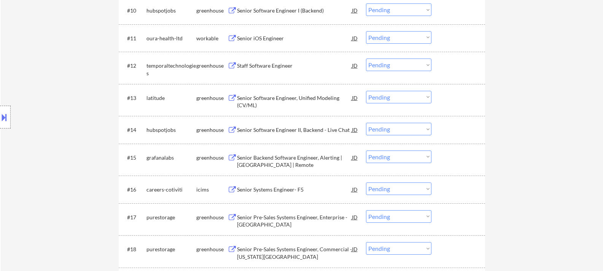
click at [427, 98] on select "Choose an option... Pending Applied Excluded (Questions) Excluded (Expired) Exc…" at bounding box center [398, 97] width 65 height 13
click at [366, 91] on select "Choose an option... Pending Applied Excluded (Questions) Excluded (Expired) Exc…" at bounding box center [398, 97] width 65 height 13
select select ""pending""
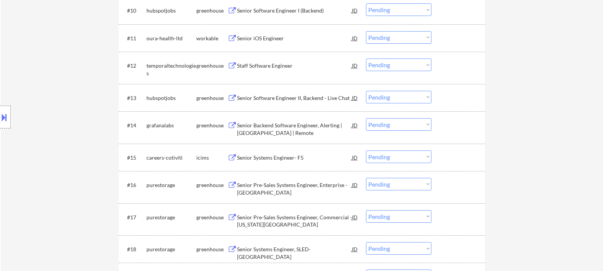
click at [231, 10] on button at bounding box center [232, 10] width 10 height 7
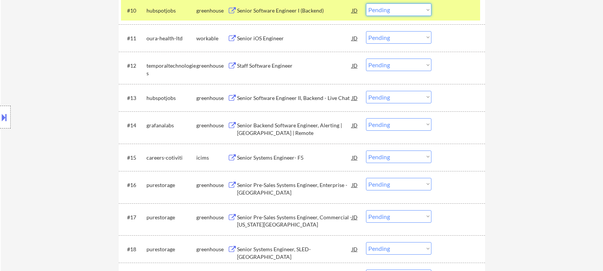
click at [427, 10] on select "Choose an option... Pending Applied Excluded (Questions) Excluded (Expired) Exc…" at bounding box center [398, 9] width 65 height 13
click at [366, 3] on select "Choose an option... Pending Applied Excluded (Questions) Excluded (Expired) Exc…" at bounding box center [398, 9] width 65 height 13
select select ""pending""
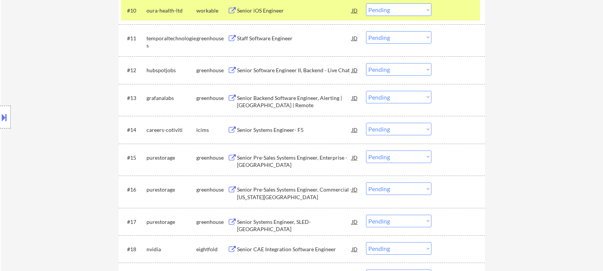
scroll to position [494, 0]
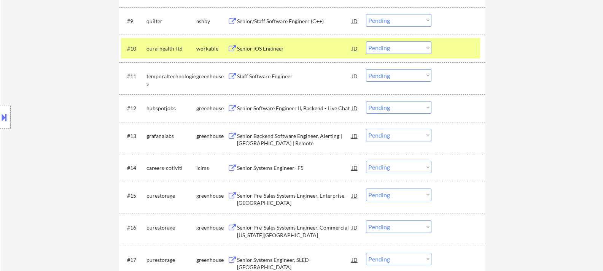
click at [447, 55] on div at bounding box center [458, 48] width 33 height 14
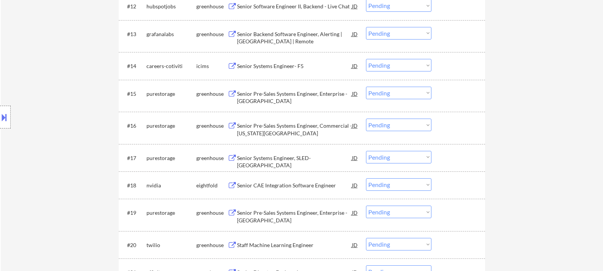
scroll to position [609, 0]
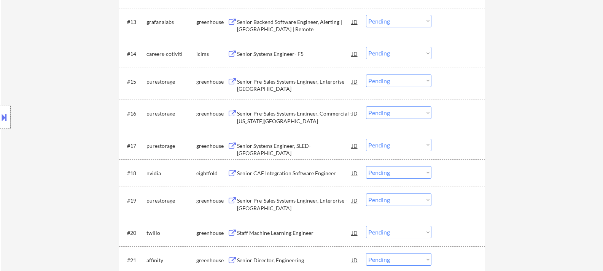
click at [234, 22] on button at bounding box center [232, 22] width 10 height 7
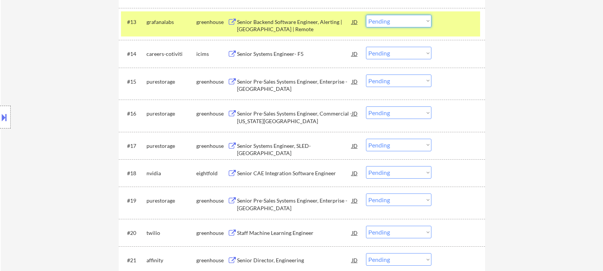
click at [428, 22] on select "Choose an option... Pending Applied Excluded (Questions) Excluded (Expired) Exc…" at bounding box center [398, 21] width 65 height 13
click at [366, 15] on select "Choose an option... Pending Applied Excluded (Questions) Excluded (Expired) Exc…" at bounding box center [398, 21] width 65 height 13
select select ""pending""
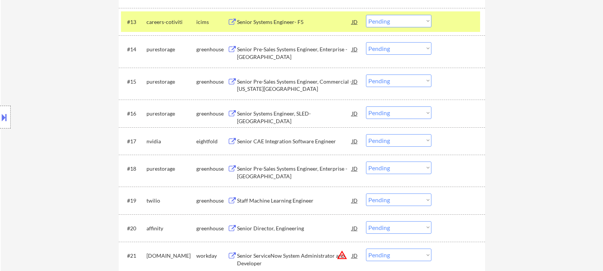
click at [458, 27] on div at bounding box center [458, 22] width 33 height 14
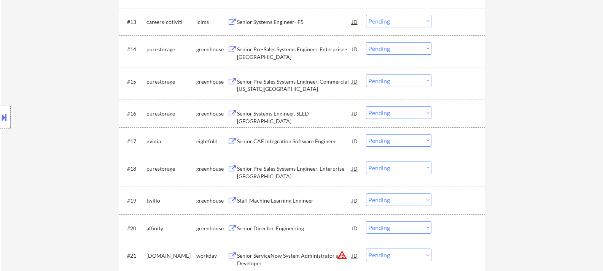
click at [232, 48] on button at bounding box center [232, 49] width 10 height 7
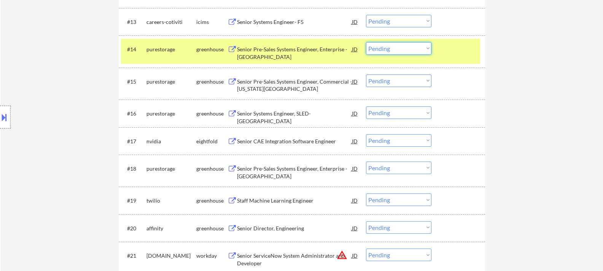
click at [428, 49] on select "Choose an option... Pending Applied Excluded (Questions) Excluded (Expired) Exc…" at bounding box center [398, 48] width 65 height 13
click at [366, 42] on select "Choose an option... Pending Applied Excluded (Questions) Excluded (Expired) Exc…" at bounding box center [398, 48] width 65 height 13
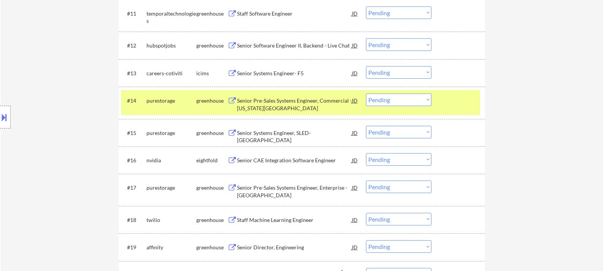
scroll to position [571, 0]
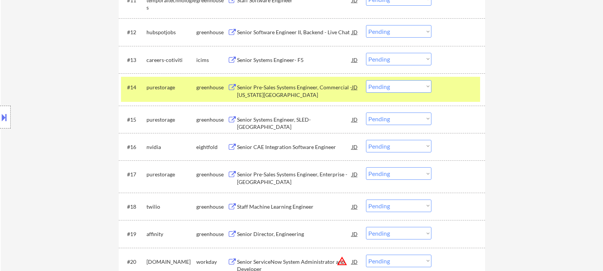
click at [235, 89] on button at bounding box center [232, 87] width 10 height 7
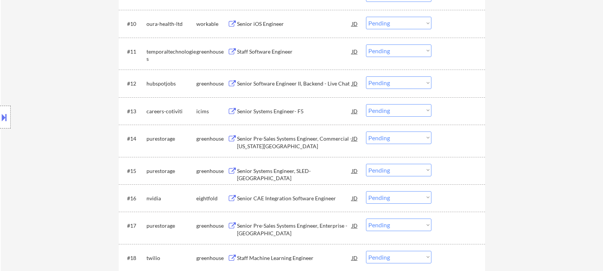
scroll to position [533, 0]
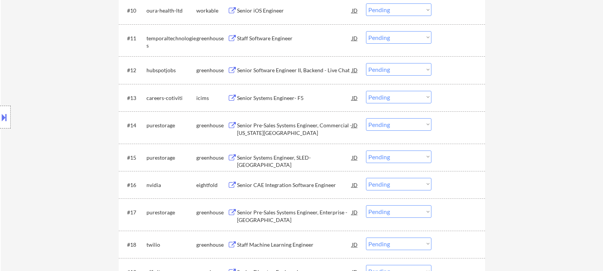
click at [234, 157] on button at bounding box center [232, 157] width 10 height 7
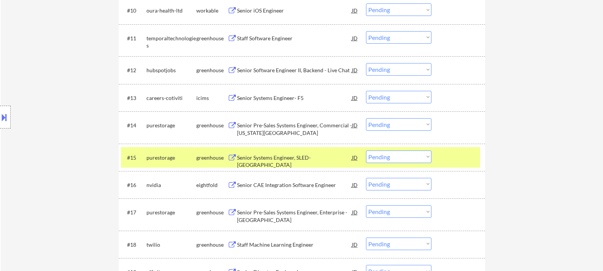
click at [213, 124] on div "greenhouse" at bounding box center [211, 126] width 31 height 8
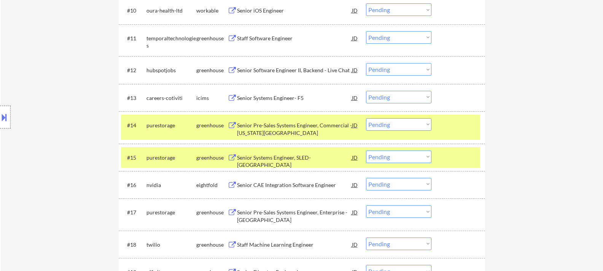
click at [458, 158] on div at bounding box center [458, 158] width 33 height 14
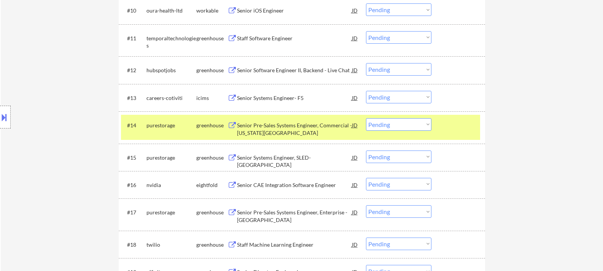
click at [235, 126] on button at bounding box center [232, 125] width 10 height 7
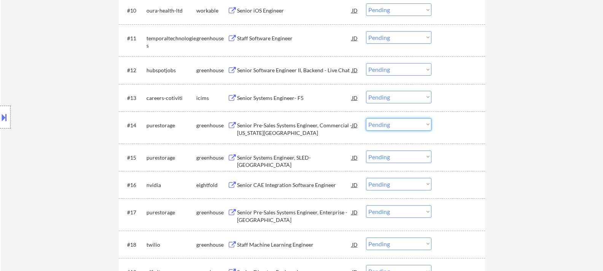
click at [427, 125] on select "Choose an option... Pending Applied Excluded (Questions) Excluded (Expired) Exc…" at bounding box center [398, 124] width 65 height 13
click at [366, 118] on select "Choose an option... Pending Applied Excluded (Questions) Excluded (Expired) Exc…" at bounding box center [398, 124] width 65 height 13
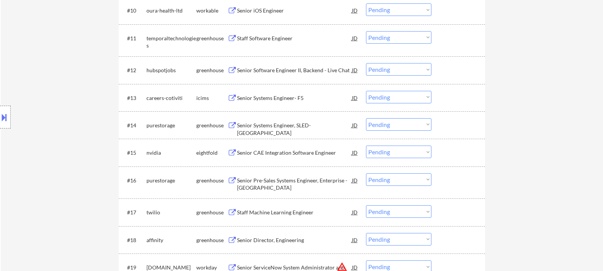
click at [234, 128] on button at bounding box center [232, 125] width 10 height 7
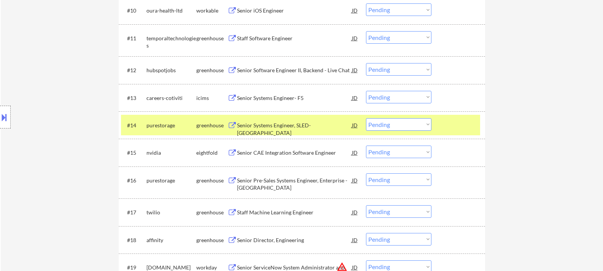
click at [427, 124] on select "Choose an option... Pending Applied Excluded (Questions) Excluded (Expired) Exc…" at bounding box center [398, 124] width 65 height 13
click at [366, 118] on select "Choose an option... Pending Applied Excluded (Questions) Excluded (Expired) Exc…" at bounding box center [398, 124] width 65 height 13
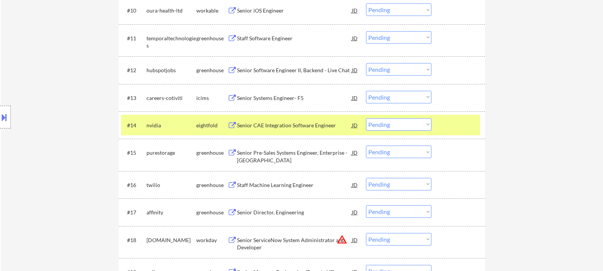
click at [449, 130] on div at bounding box center [458, 125] width 33 height 14
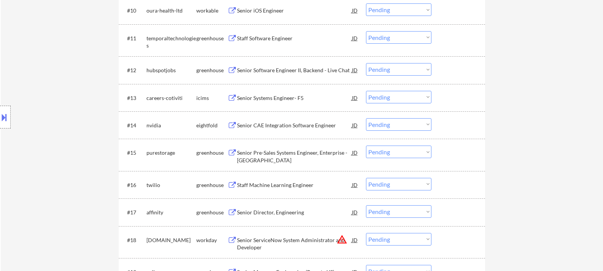
click at [235, 126] on button at bounding box center [232, 125] width 10 height 7
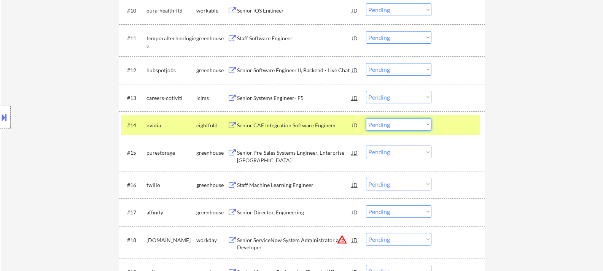
click at [429, 124] on select "Choose an option... Pending Applied Excluded (Questions) Excluded (Expired) Exc…" at bounding box center [398, 124] width 65 height 13
click at [366, 118] on select "Choose an option... Pending Applied Excluded (Questions) Excluded (Expired) Exc…" at bounding box center [398, 124] width 65 height 13
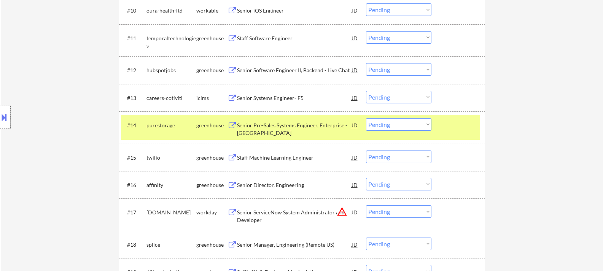
click at [233, 127] on button at bounding box center [232, 125] width 10 height 7
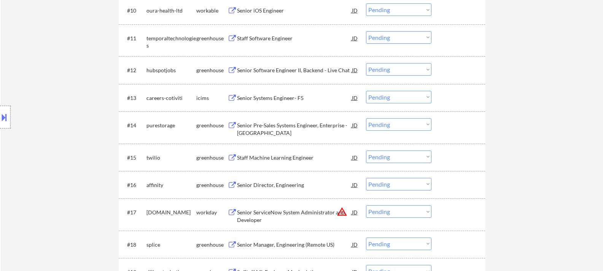
click at [428, 124] on select "Choose an option... Pending Applied Excluded (Questions) Excluded (Expired) Exc…" at bounding box center [398, 124] width 65 height 13
click at [366, 118] on select "Choose an option... Pending Applied Excluded (Questions) Excluded (Expired) Exc…" at bounding box center [398, 124] width 65 height 13
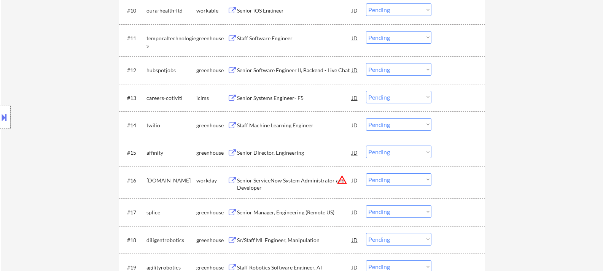
click at [232, 126] on button at bounding box center [232, 125] width 10 height 7
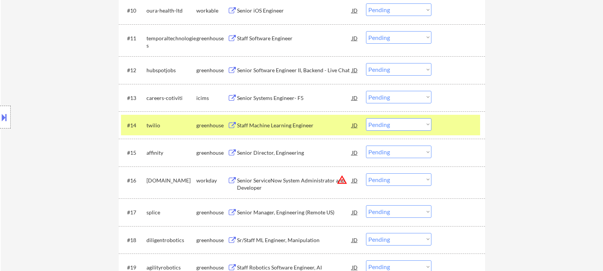
click at [428, 126] on select "Choose an option... Pending Applied Excluded (Questions) Excluded (Expired) Exc…" at bounding box center [398, 124] width 65 height 13
click at [366, 118] on select "Choose an option... Pending Applied Excluded (Questions) Excluded (Expired) Exc…" at bounding box center [398, 124] width 65 height 13
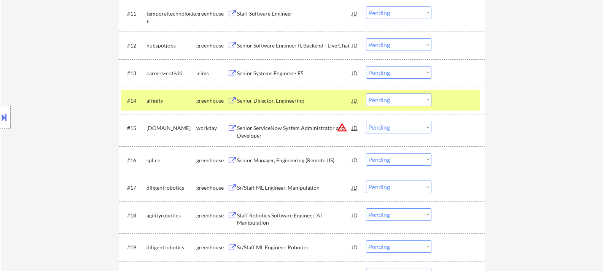
scroll to position [571, 0]
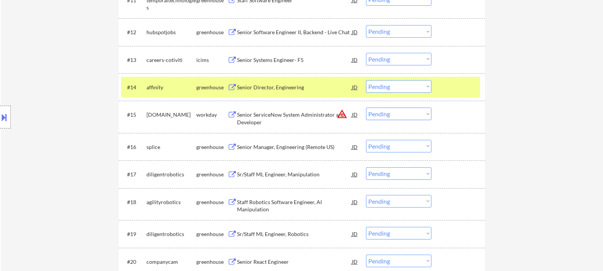
click at [235, 88] on button at bounding box center [232, 87] width 10 height 7
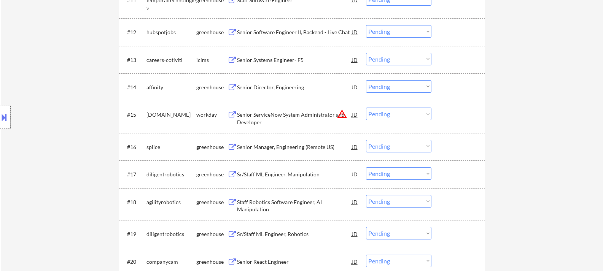
click at [426, 86] on select "Choose an option... Pending Applied Excluded (Questions) Excluded (Expired) Exc…" at bounding box center [398, 86] width 65 height 13
click at [366, 80] on select "Choose an option... Pending Applied Excluded (Questions) Excluded (Expired) Exc…" at bounding box center [398, 86] width 65 height 13
select select ""pending""
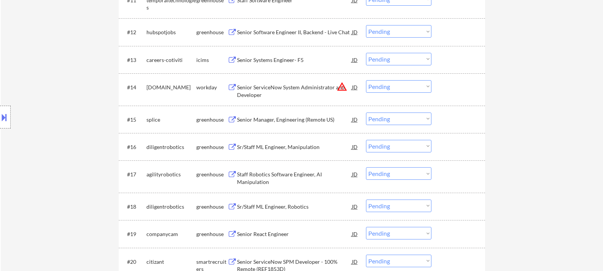
click at [232, 31] on button at bounding box center [232, 32] width 10 height 7
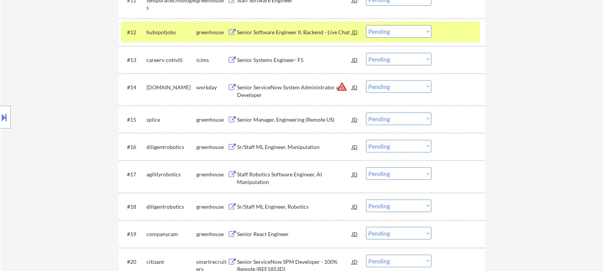
click at [427, 31] on select "Choose an option... Pending Applied Excluded (Questions) Excluded (Expired) Exc…" at bounding box center [398, 31] width 65 height 13
click at [366, 25] on select "Choose an option... Pending Applied Excluded (Questions) Excluded (Expired) Exc…" at bounding box center [398, 31] width 65 height 13
select select ""pending""
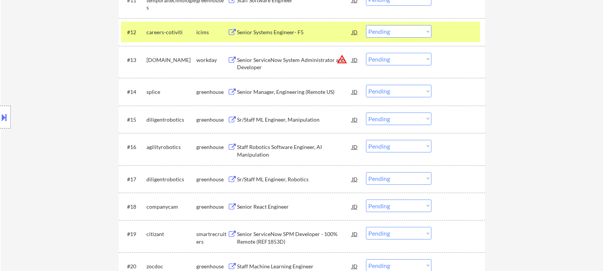
click at [457, 31] on div at bounding box center [458, 32] width 33 height 14
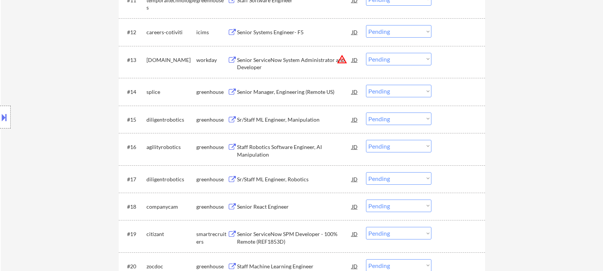
click at [234, 92] on button at bounding box center [232, 92] width 10 height 7
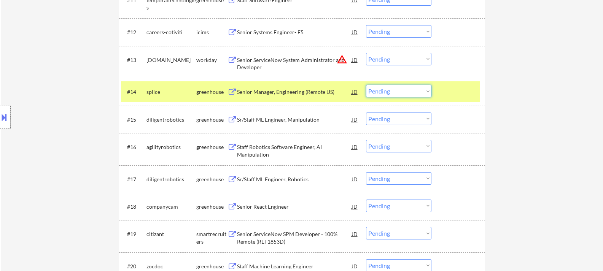
click at [428, 92] on select "Choose an option... Pending Applied Excluded (Questions) Excluded (Expired) Exc…" at bounding box center [398, 91] width 65 height 13
click at [428, 91] on select "Choose an option... Pending Applied Excluded (Questions) Excluded (Expired) Exc…" at bounding box center [398, 91] width 65 height 13
click at [366, 85] on select "Choose an option... Pending Applied Excluded (Questions) Excluded (Expired) Exc…" at bounding box center [398, 91] width 65 height 13
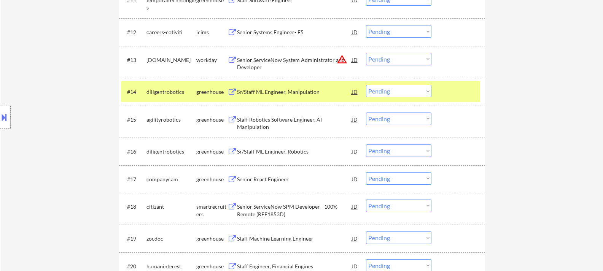
click at [234, 93] on button at bounding box center [232, 92] width 10 height 7
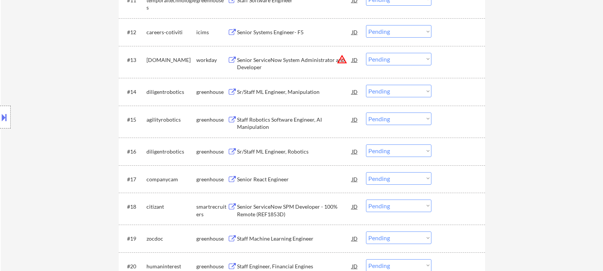
click at [427, 90] on select "Choose an option... Pending Applied Excluded (Questions) Excluded (Expired) Exc…" at bounding box center [398, 91] width 65 height 13
click at [366, 85] on select "Choose an option... Pending Applied Excluded (Questions) Excluded (Expired) Exc…" at bounding box center [398, 91] width 65 height 13
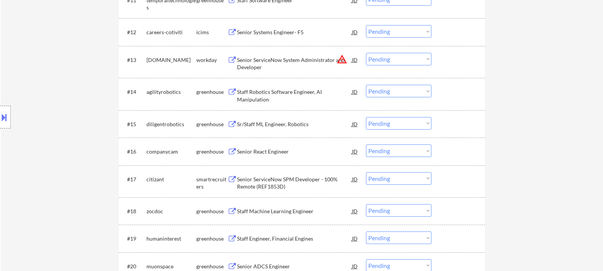
click at [234, 93] on button at bounding box center [232, 92] width 10 height 7
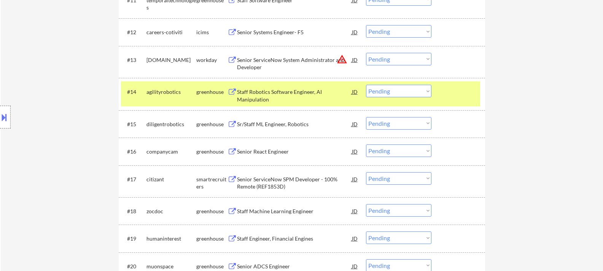
click at [427, 91] on select "Choose an option... Pending Applied Excluded (Questions) Excluded (Expired) Exc…" at bounding box center [398, 91] width 65 height 13
click at [366, 85] on select "Choose an option... Pending Applied Excluded (Questions) Excluded (Expired) Exc…" at bounding box center [398, 91] width 65 height 13
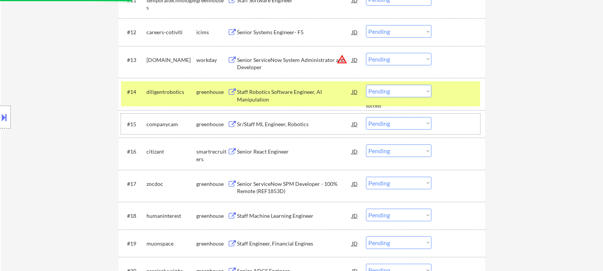
click at [466, 124] on div at bounding box center [458, 124] width 33 height 14
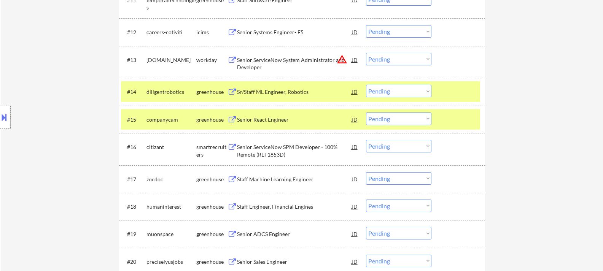
click at [451, 124] on div at bounding box center [458, 120] width 33 height 14
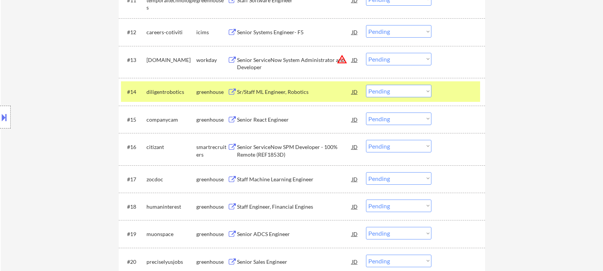
click at [231, 92] on button at bounding box center [232, 92] width 10 height 7
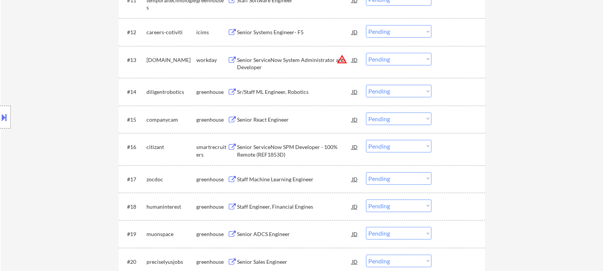
click at [428, 91] on select "Choose an option... Pending Applied Excluded (Questions) Excluded (Expired) Exc…" at bounding box center [398, 91] width 65 height 13
click at [366, 85] on select "Choose an option... Pending Applied Excluded (Questions) Excluded (Expired) Exc…" at bounding box center [398, 91] width 65 height 13
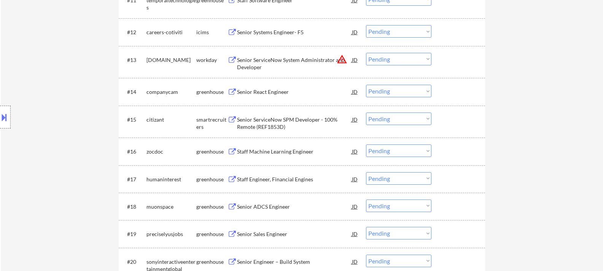
click at [234, 91] on button at bounding box center [232, 92] width 10 height 7
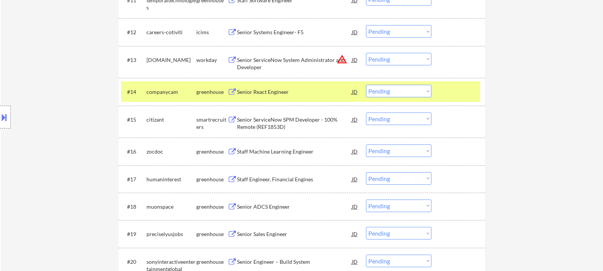
click at [233, 91] on button at bounding box center [232, 92] width 10 height 7
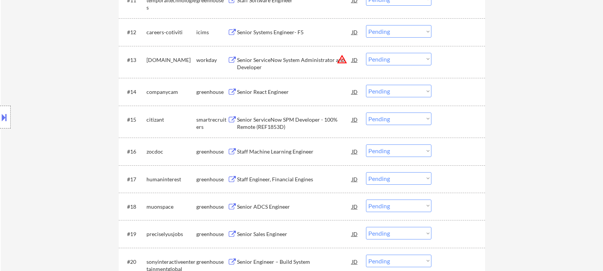
click at [427, 90] on select "Choose an option... Pending Applied Excluded (Questions) Excluded (Expired) Exc…" at bounding box center [398, 91] width 65 height 13
click at [366, 85] on select "Choose an option... Pending Applied Excluded (Questions) Excluded (Expired) Exc…" at bounding box center [398, 91] width 65 height 13
select select ""pending""
